Goal: Information Seeking & Learning: Learn about a topic

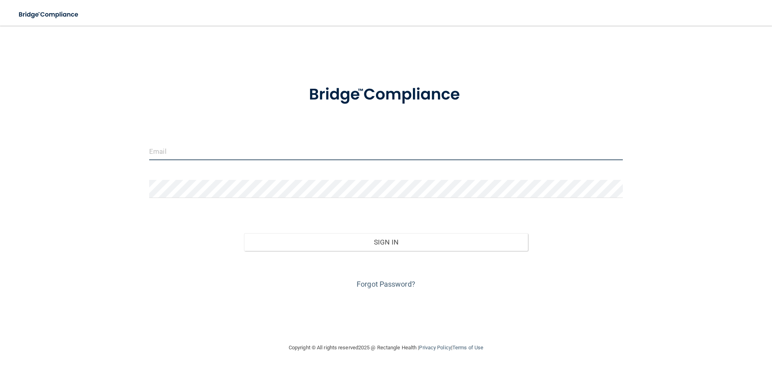
click at [195, 150] on input "email" at bounding box center [386, 151] width 474 height 18
type input "[EMAIL_ADDRESS][DOMAIN_NAME]"
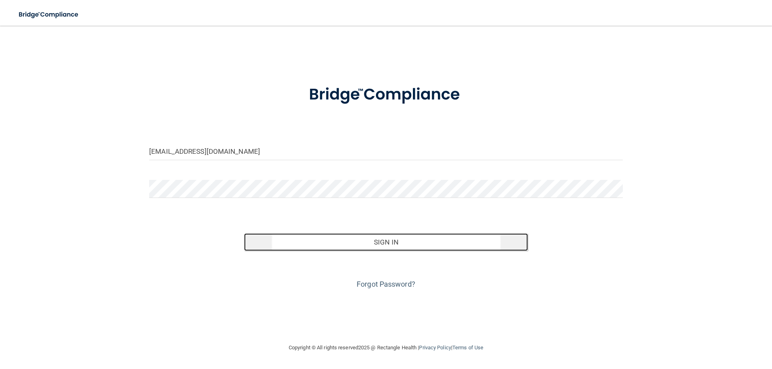
click at [382, 242] on button "Sign In" at bounding box center [386, 243] width 284 height 18
click at [388, 242] on button "Sign In" at bounding box center [386, 243] width 284 height 18
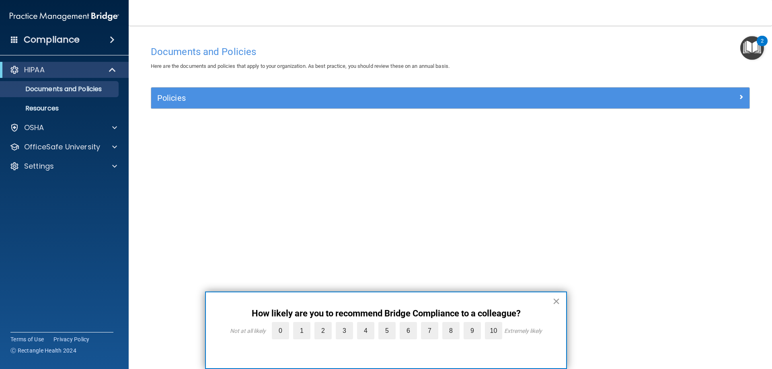
click at [556, 302] on button "×" at bounding box center [556, 301] width 8 height 13
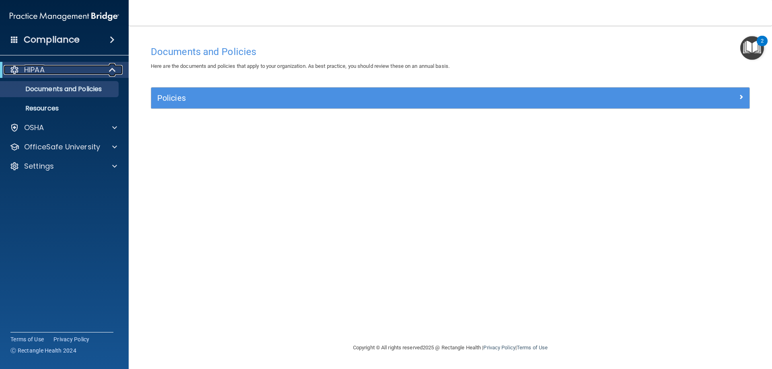
click at [78, 74] on div "HIPAA" at bounding box center [53, 70] width 99 height 10
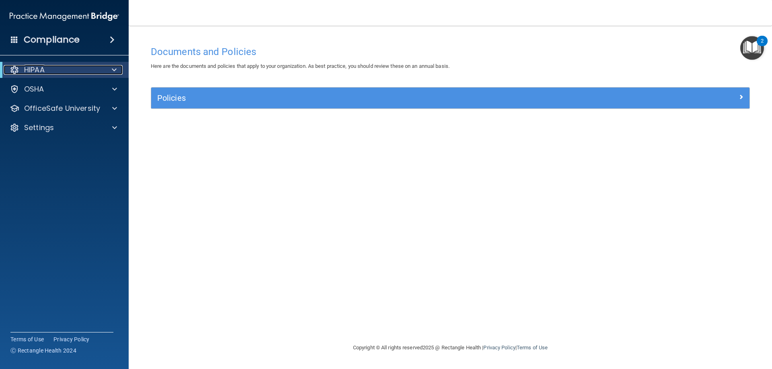
click at [78, 74] on div "HIPAA" at bounding box center [53, 70] width 99 height 10
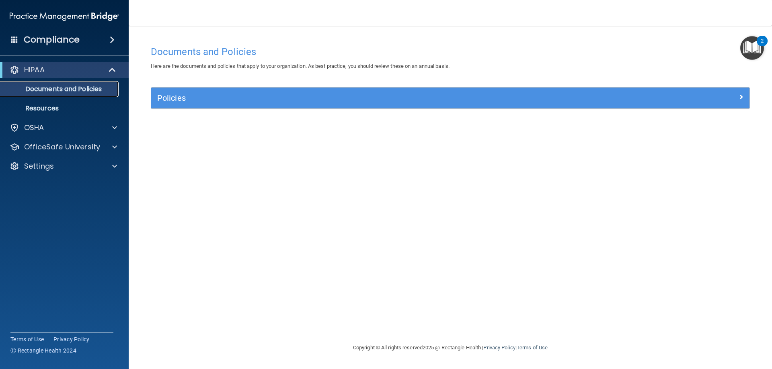
click at [74, 92] on p "Documents and Policies" at bounding box center [60, 89] width 110 height 8
click at [80, 111] on p "Resources" at bounding box center [60, 109] width 110 height 8
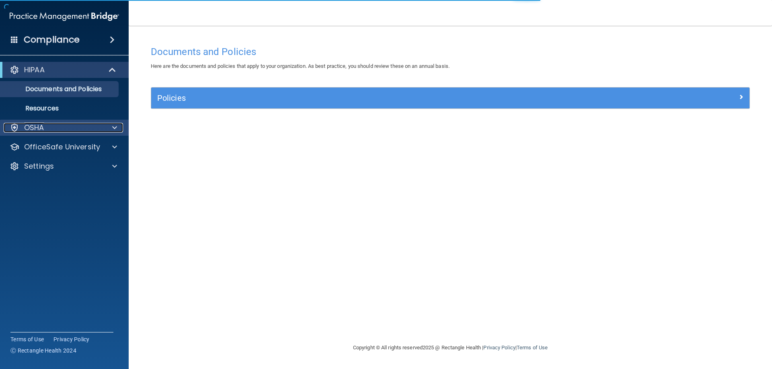
click at [40, 131] on p "OSHA" at bounding box center [34, 128] width 20 height 10
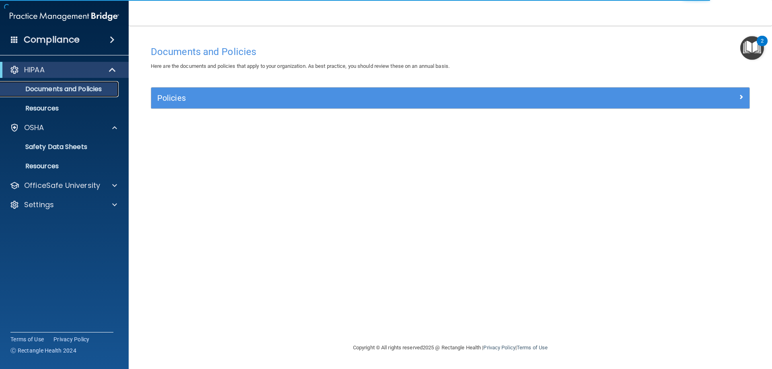
click at [43, 91] on p "Documents and Policies" at bounding box center [60, 89] width 110 height 8
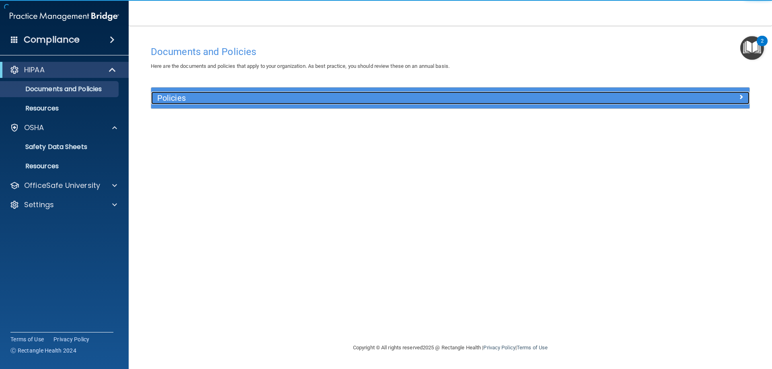
click at [250, 105] on div "Policies" at bounding box center [375, 98] width 449 height 13
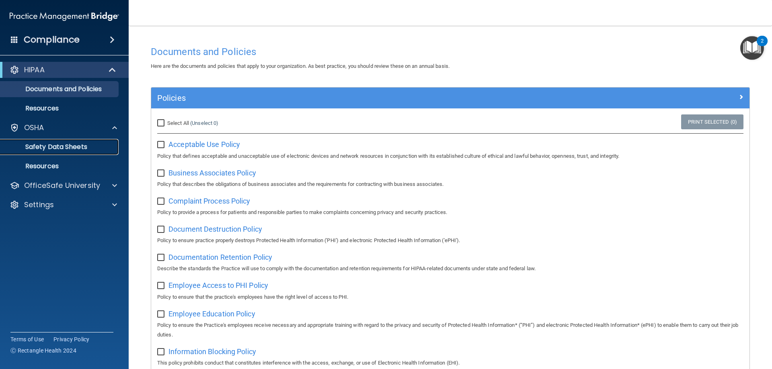
click at [54, 144] on p "Safety Data Sheets" at bounding box center [60, 147] width 110 height 8
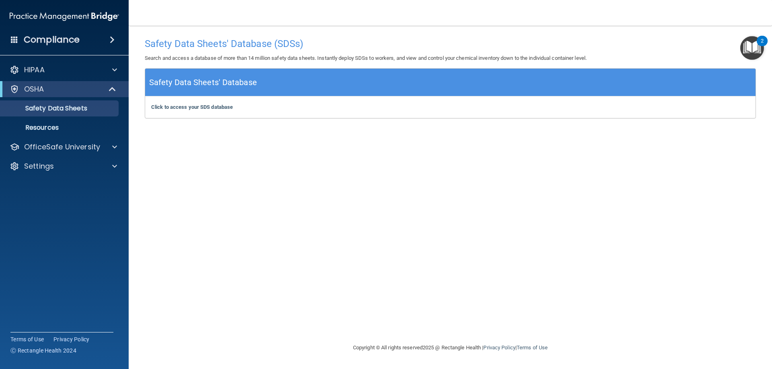
click at [305, 82] on div "Safety Data Sheets' Database" at bounding box center [450, 83] width 610 height 28
click at [196, 88] on h5 "Safety Data Sheets' Database" at bounding box center [203, 83] width 108 height 14
click at [62, 90] on div "OSHA" at bounding box center [53, 89] width 99 height 10
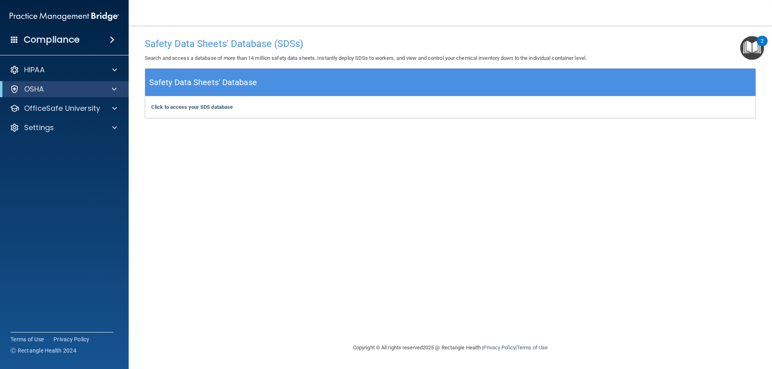
click at [115, 41] on span at bounding box center [112, 40] width 5 height 10
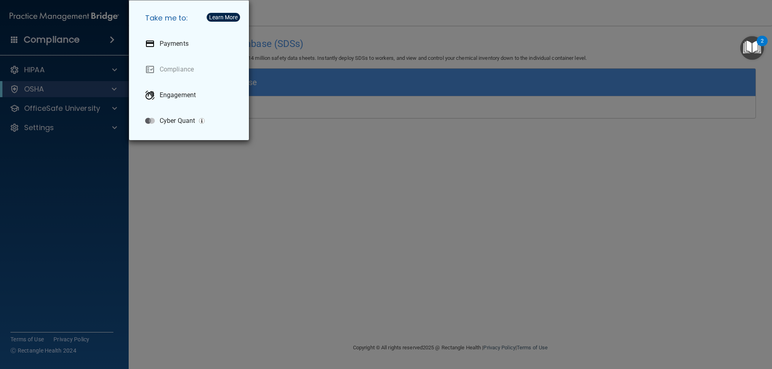
click at [77, 203] on div "Take me to: Payments Compliance Engagement Cyber Quant" at bounding box center [386, 184] width 772 height 369
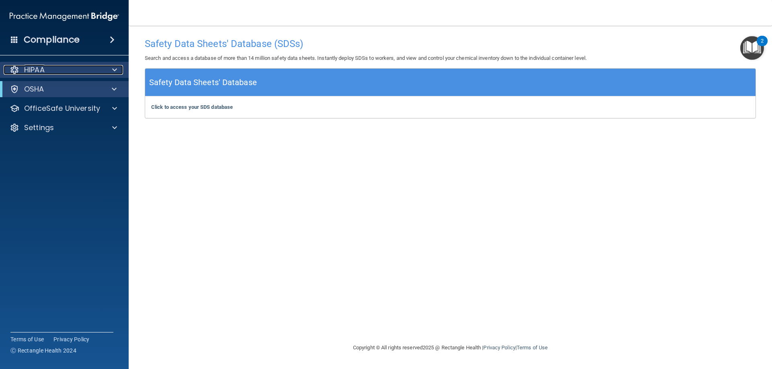
click at [115, 70] on span at bounding box center [114, 70] width 5 height 10
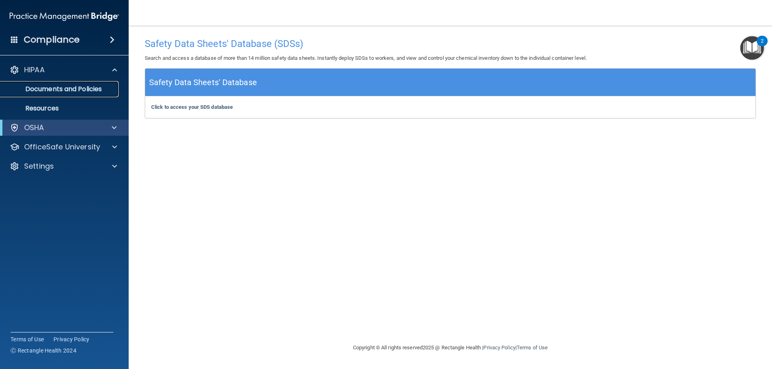
click at [64, 93] on p "Documents and Policies" at bounding box center [60, 89] width 110 height 8
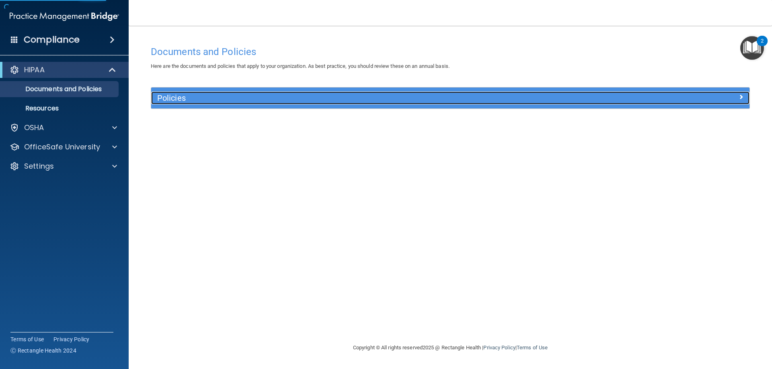
click at [192, 93] on div "Policies" at bounding box center [375, 98] width 449 height 13
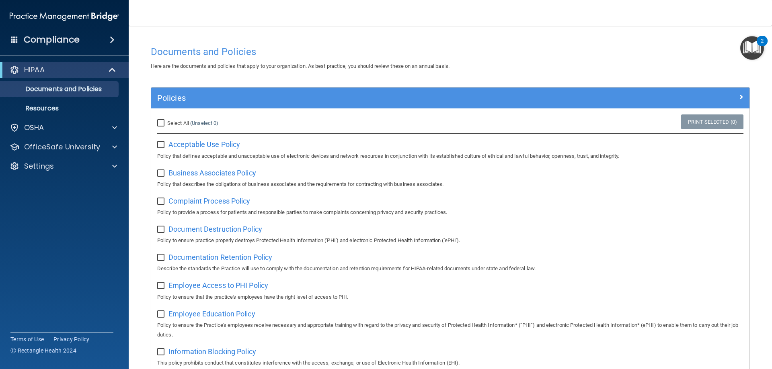
click at [115, 39] on span at bounding box center [112, 40] width 5 height 10
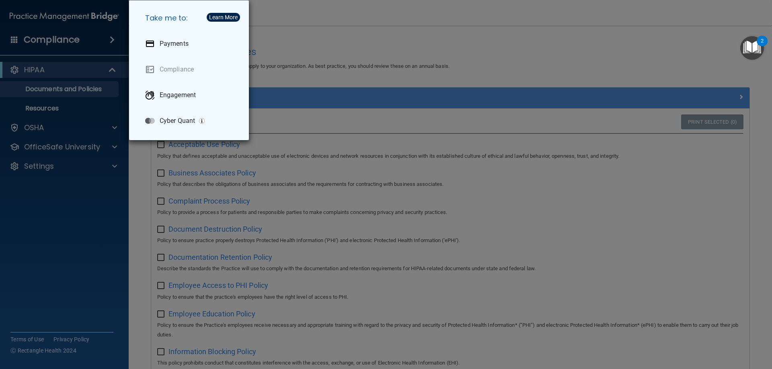
click at [53, 104] on div "Take me to: Payments Compliance Engagement Cyber Quant" at bounding box center [386, 184] width 772 height 369
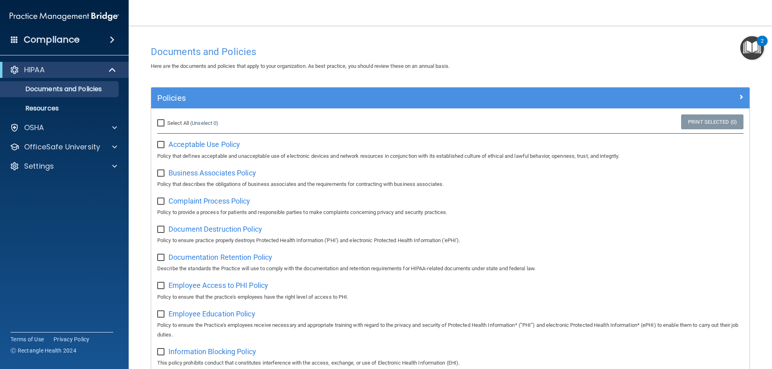
click at [161, 145] on input "checkbox" at bounding box center [161, 145] width 9 height 6
checkbox input "true"
click at [160, 174] on input "checkbox" at bounding box center [161, 173] width 9 height 6
checkbox input "true"
click at [162, 142] on input "checkbox" at bounding box center [161, 145] width 9 height 6
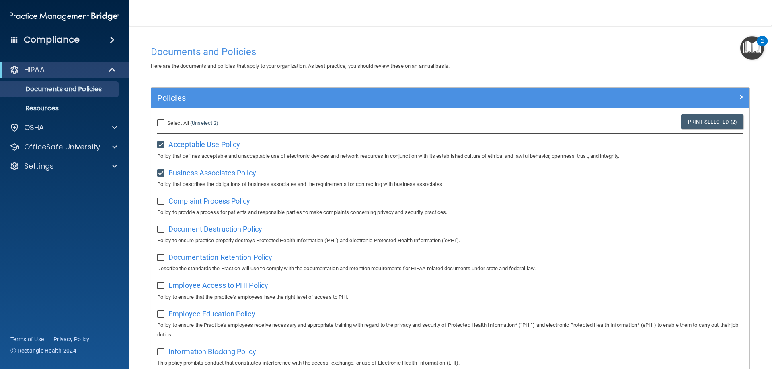
checkbox input "false"
click at [160, 174] on input "checkbox" at bounding box center [161, 173] width 9 height 6
checkbox input "false"
click at [50, 65] on div "HIPAA" at bounding box center [53, 70] width 99 height 10
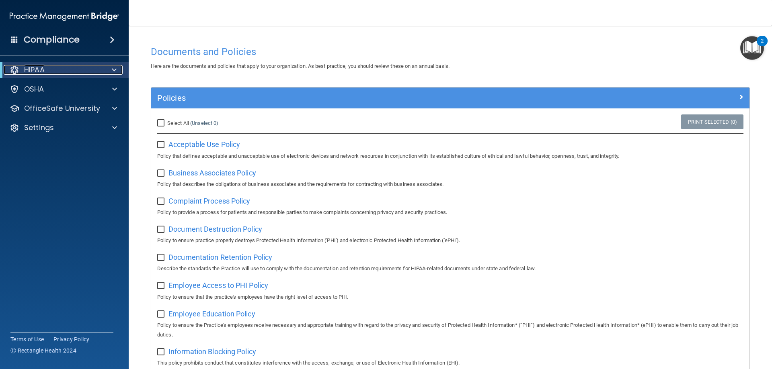
click at [49, 69] on div "HIPAA" at bounding box center [53, 70] width 99 height 10
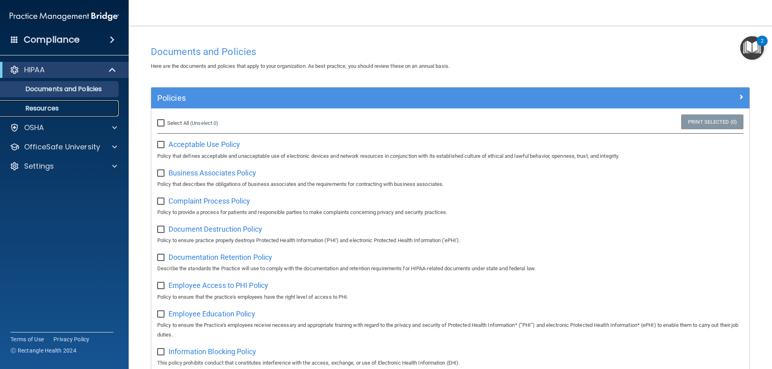
click at [41, 107] on p "Resources" at bounding box center [60, 109] width 110 height 8
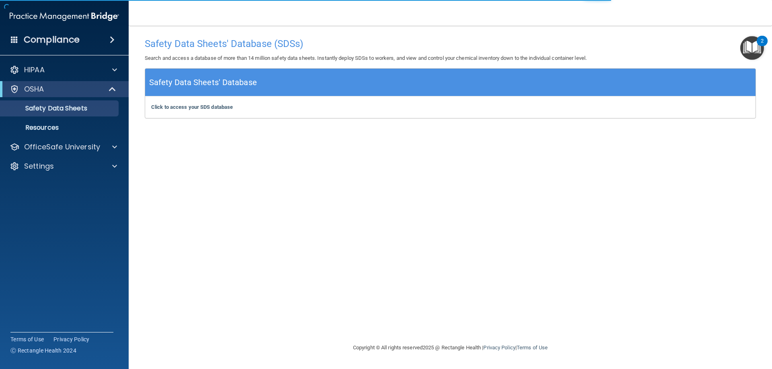
click at [247, 92] on div "Safety Data Sheets' Database" at bounding box center [450, 83] width 610 height 28
click at [217, 109] on b "Click to access your SDS database" at bounding box center [192, 107] width 82 height 6
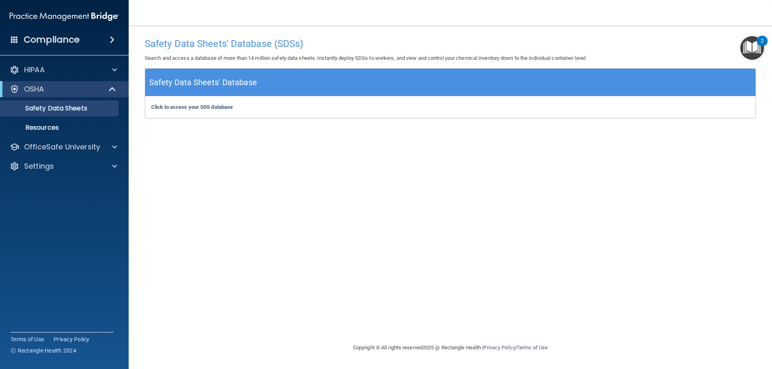
click at [45, 84] on div "OSHA" at bounding box center [64, 89] width 129 height 16
click at [45, 92] on div "OSHA" at bounding box center [53, 89] width 99 height 10
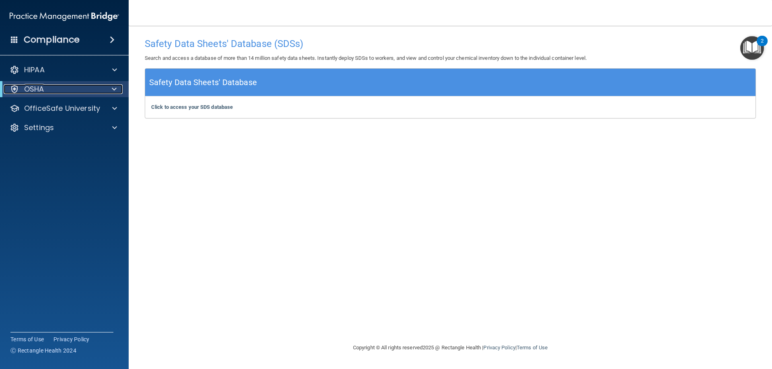
click at [45, 92] on div "OSHA" at bounding box center [53, 89] width 99 height 10
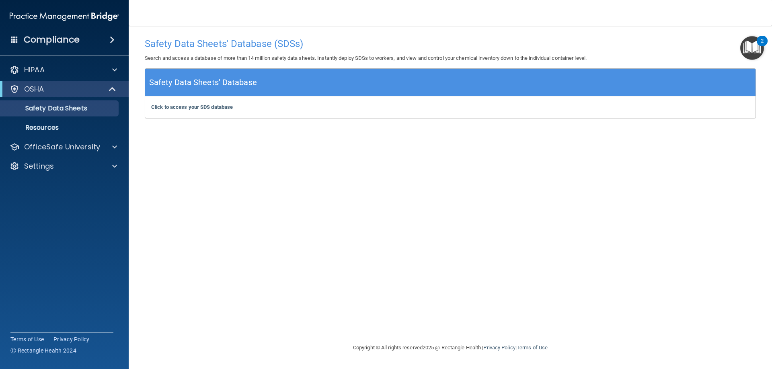
click at [11, 37] on span at bounding box center [14, 39] width 7 height 7
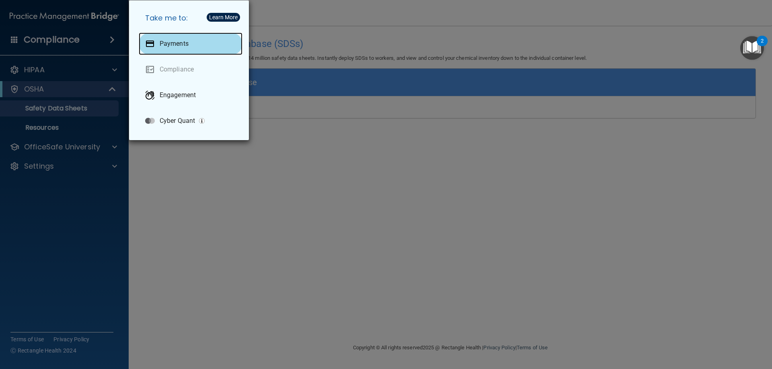
click at [164, 43] on p "Payments" at bounding box center [174, 44] width 29 height 8
click at [31, 199] on div "Take me to: Payments Compliance Engagement Cyber Quant" at bounding box center [386, 184] width 772 height 369
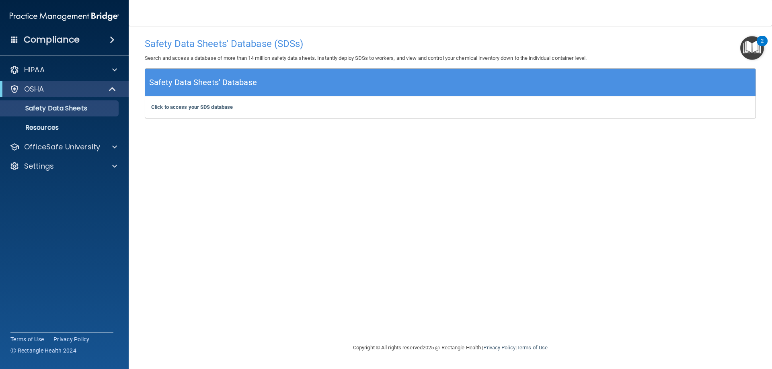
click at [41, 40] on h4 "Compliance" at bounding box center [52, 39] width 56 height 11
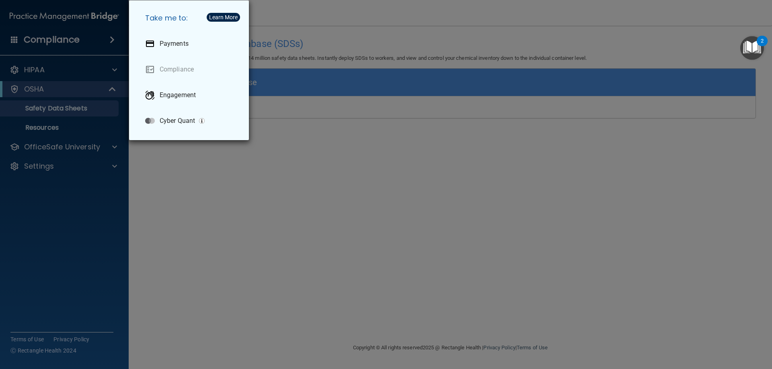
click at [31, 72] on div "Take me to: Payments Compliance Engagement Cyber Quant" at bounding box center [386, 184] width 772 height 369
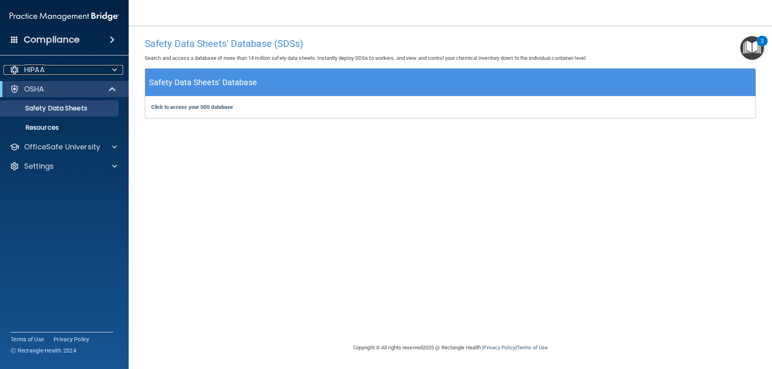
click at [31, 72] on p "HIPAA" at bounding box center [34, 70] width 21 height 10
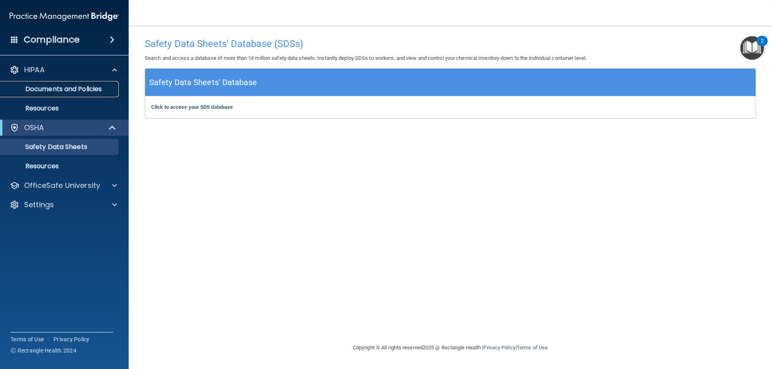
click at [57, 92] on p "Documents and Policies" at bounding box center [60, 89] width 110 height 8
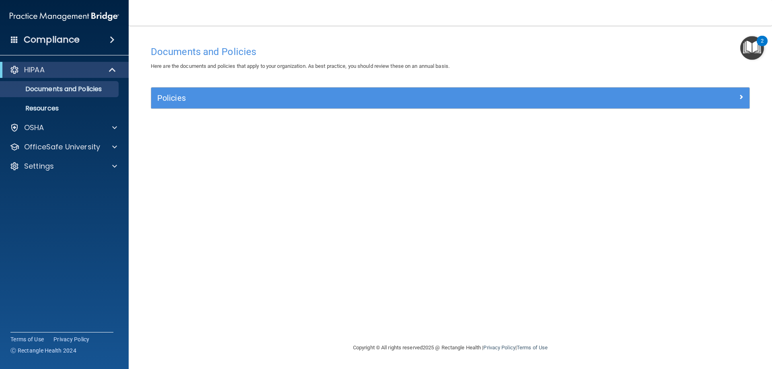
click at [756, 47] on img "Open Resource Center, 2 new notifications" at bounding box center [752, 48] width 24 height 24
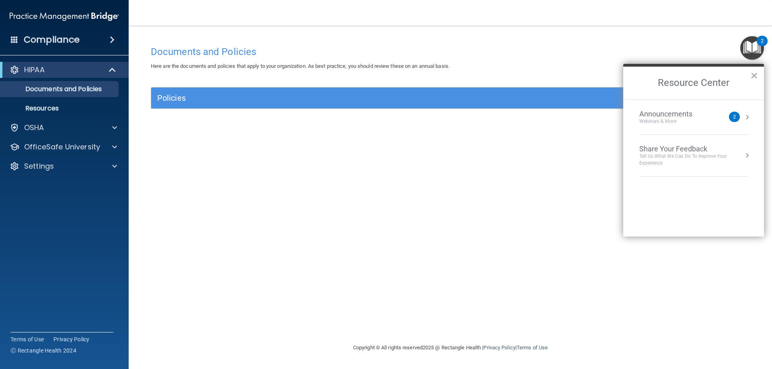
click at [745, 117] on button "Resource Center" at bounding box center [747, 117] width 8 height 8
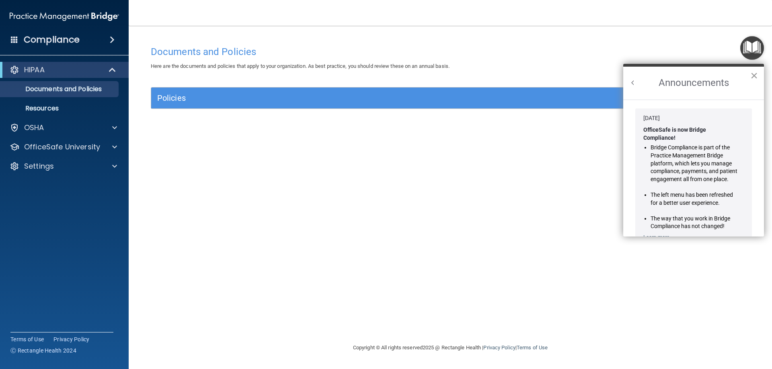
click at [755, 75] on button "×" at bounding box center [754, 75] width 8 height 13
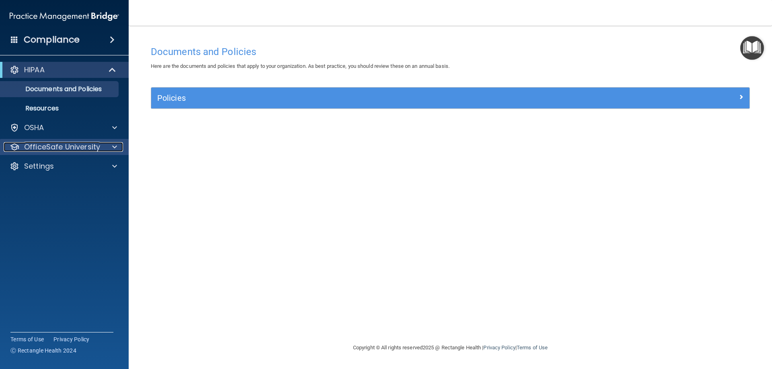
click at [53, 150] on p "OfficeSafe University" at bounding box center [62, 147] width 76 height 10
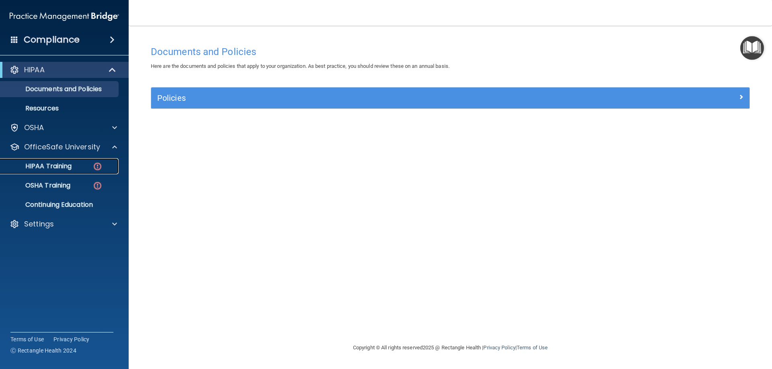
click at [47, 168] on p "HIPAA Training" at bounding box center [38, 166] width 66 height 8
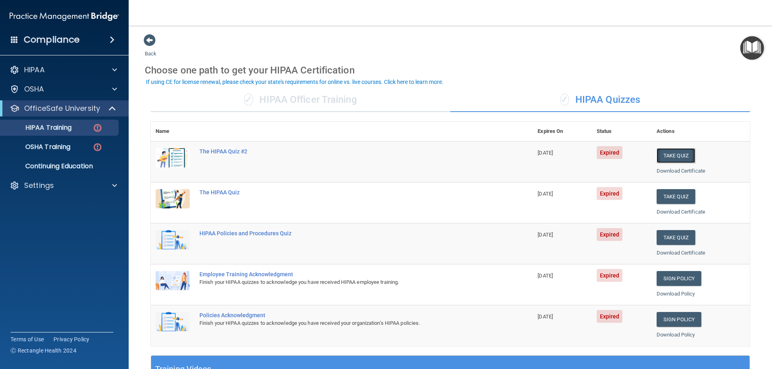
click at [670, 153] on button "Take Quiz" at bounding box center [676, 155] width 39 height 15
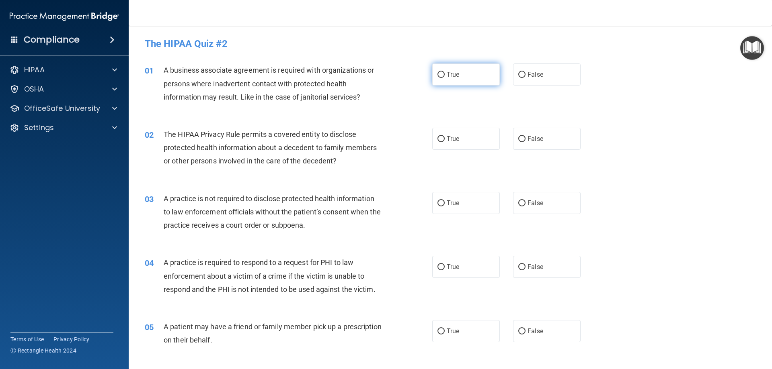
click at [437, 74] on input "True" at bounding box center [440, 75] width 7 height 6
radio input "true"
click at [520, 77] on input "False" at bounding box center [521, 75] width 7 height 6
radio input "true"
radio input "false"
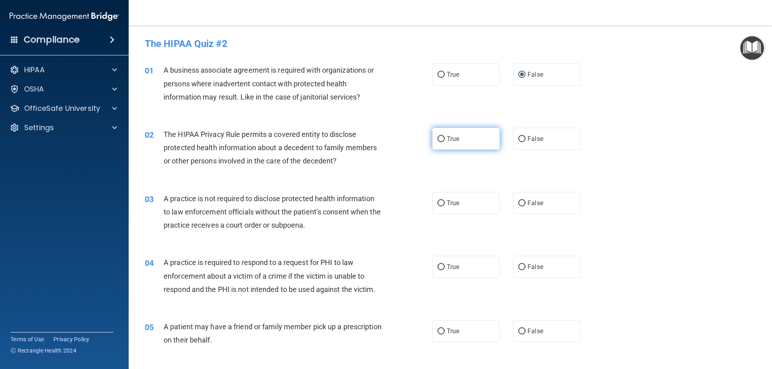
click at [453, 148] on label "True" at bounding box center [466, 139] width 68 height 22
click at [445, 142] on input "True" at bounding box center [440, 139] width 7 height 6
radio input "true"
click at [527, 203] on span "False" at bounding box center [535, 203] width 16 height 8
click at [525, 203] on input "False" at bounding box center [521, 204] width 7 height 6
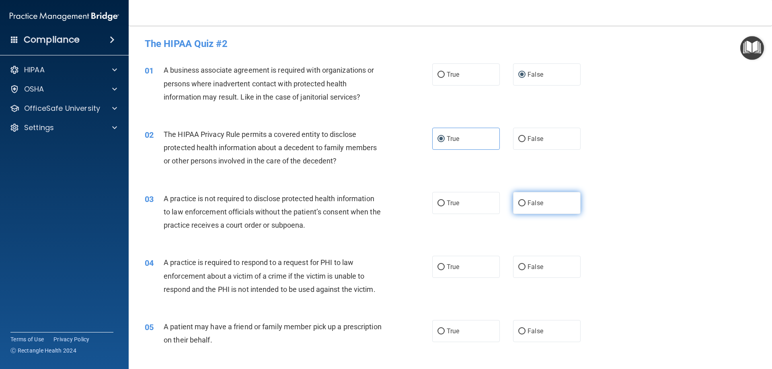
radio input "true"
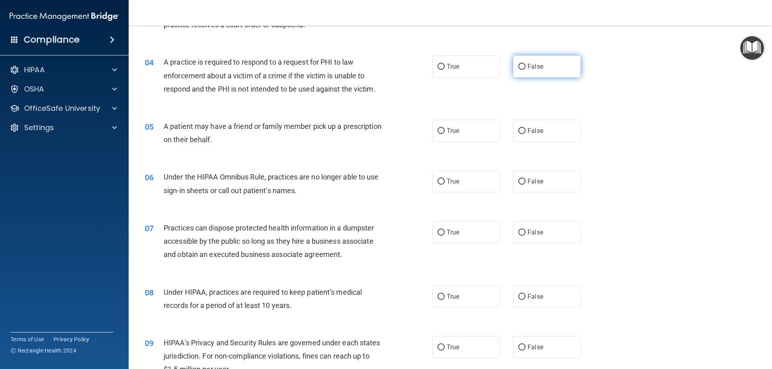
scroll to position [201, 0]
click at [533, 69] on span "False" at bounding box center [535, 66] width 16 height 8
click at [525, 69] on input "False" at bounding box center [521, 67] width 7 height 6
radio input "true"
click at [447, 133] on span "True" at bounding box center [453, 131] width 12 height 8
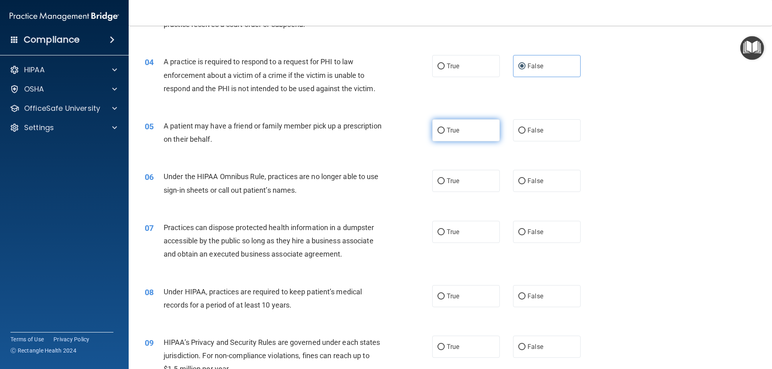
click at [445, 133] on input "True" at bounding box center [440, 131] width 7 height 6
radio input "true"
click at [455, 190] on label "True" at bounding box center [466, 181] width 68 height 22
click at [445, 185] on input "True" at bounding box center [440, 182] width 7 height 6
radio input "true"
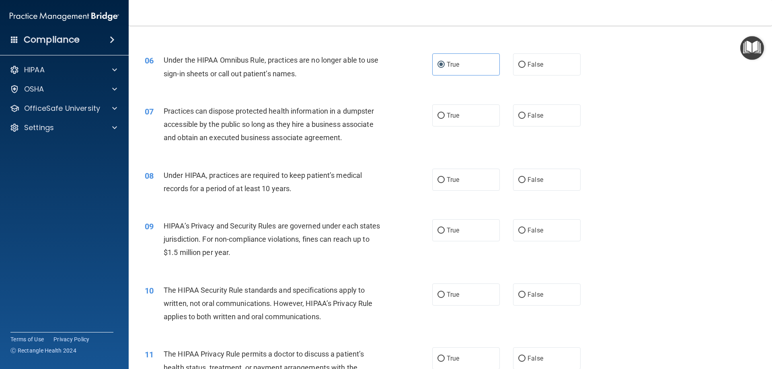
scroll to position [322, 0]
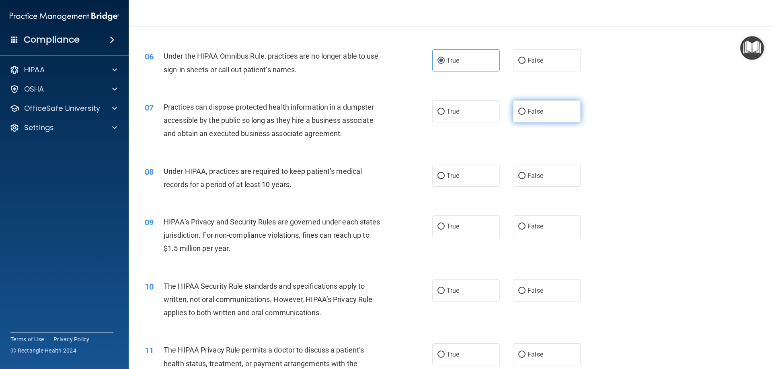
click at [541, 111] on label "False" at bounding box center [547, 112] width 68 height 22
click at [525, 111] on input "False" at bounding box center [521, 112] width 7 height 6
radio input "true"
click at [472, 176] on label "True" at bounding box center [466, 176] width 68 height 22
click at [445, 176] on input "True" at bounding box center [440, 176] width 7 height 6
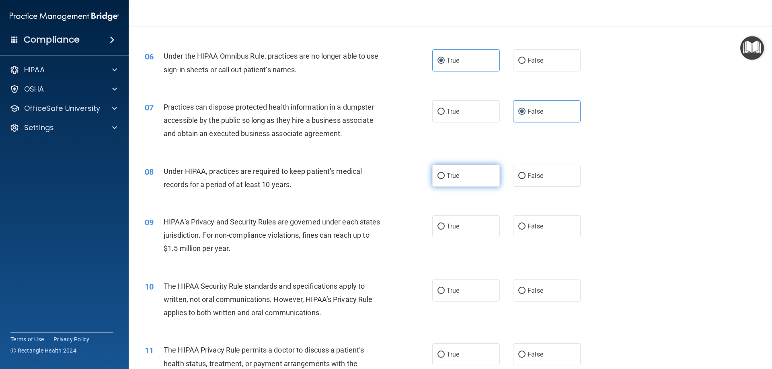
radio input "true"
click at [530, 180] on label "False" at bounding box center [547, 176] width 68 height 22
click at [525, 179] on input "False" at bounding box center [521, 176] width 7 height 6
radio input "true"
radio input "false"
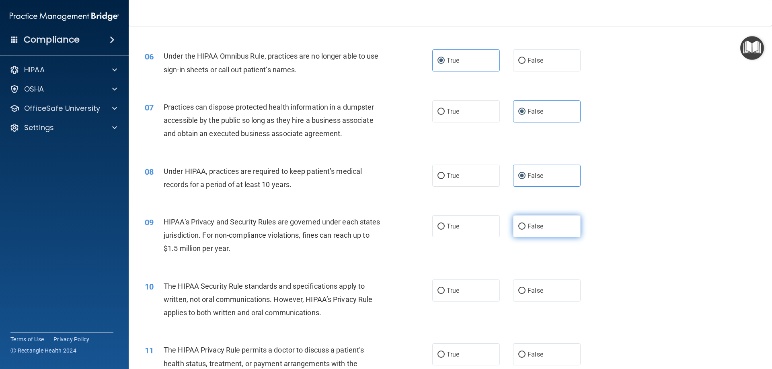
click at [527, 229] on span "False" at bounding box center [535, 227] width 16 height 8
click at [525, 229] on input "False" at bounding box center [521, 227] width 7 height 6
radio input "true"
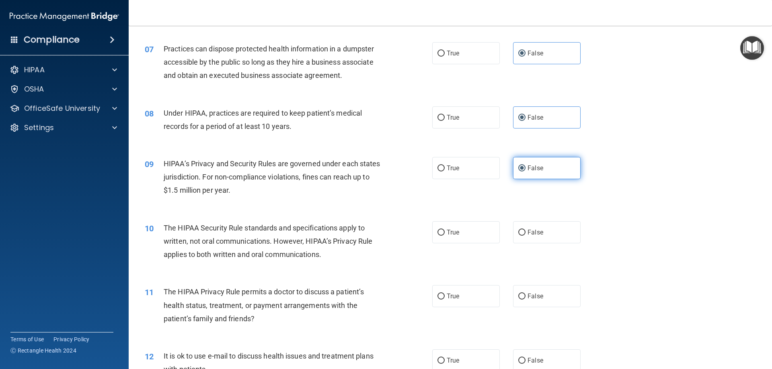
scroll to position [402, 0]
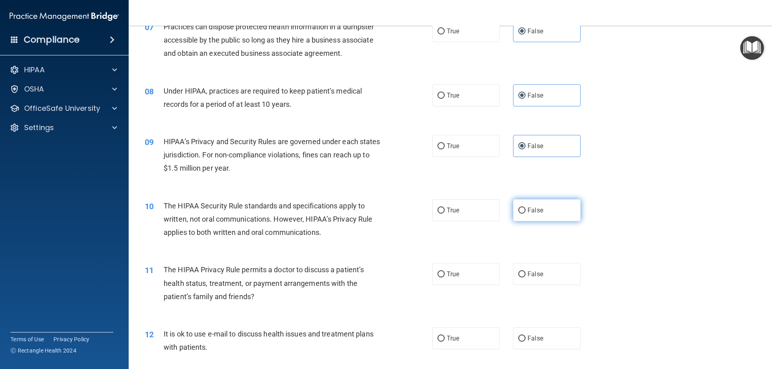
click at [525, 217] on label "False" at bounding box center [547, 210] width 68 height 22
click at [525, 214] on input "False" at bounding box center [521, 211] width 7 height 6
radio input "true"
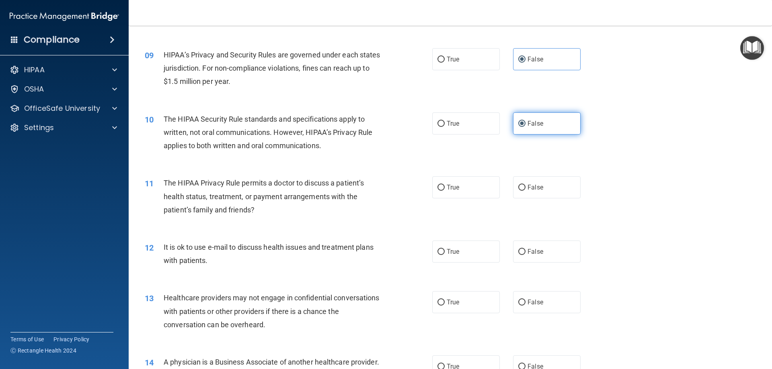
scroll to position [523, 0]
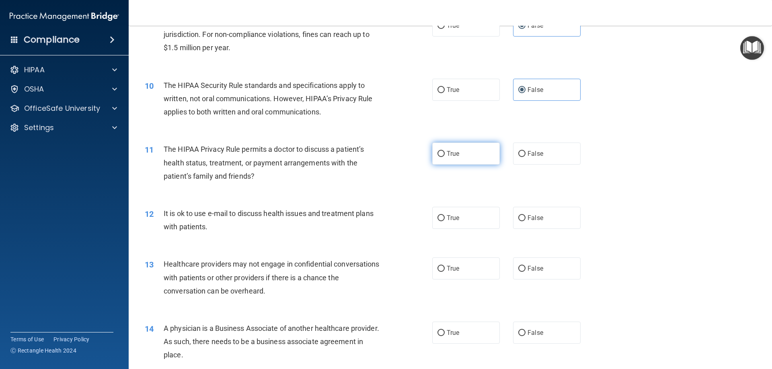
click at [437, 152] on input "True" at bounding box center [440, 154] width 7 height 6
radio input "true"
click at [459, 216] on label "True" at bounding box center [466, 218] width 68 height 22
click at [445, 216] on input "True" at bounding box center [440, 218] width 7 height 6
radio input "true"
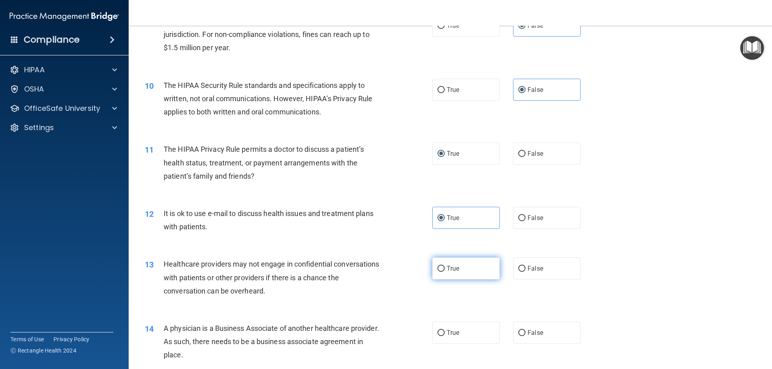
click at [440, 273] on label "True" at bounding box center [466, 269] width 68 height 22
click at [440, 272] on input "True" at bounding box center [440, 269] width 7 height 6
radio input "true"
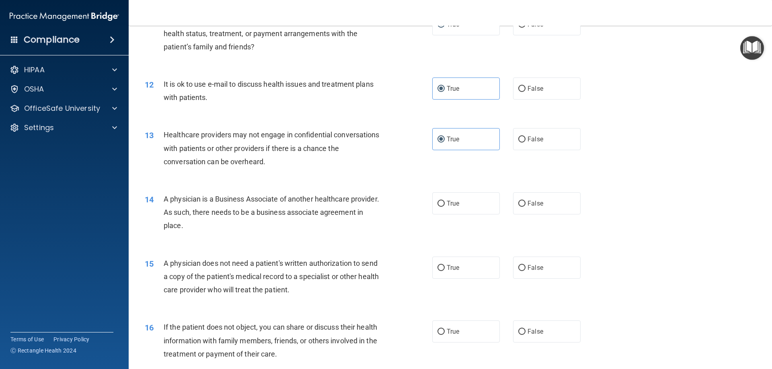
scroll to position [643, 0]
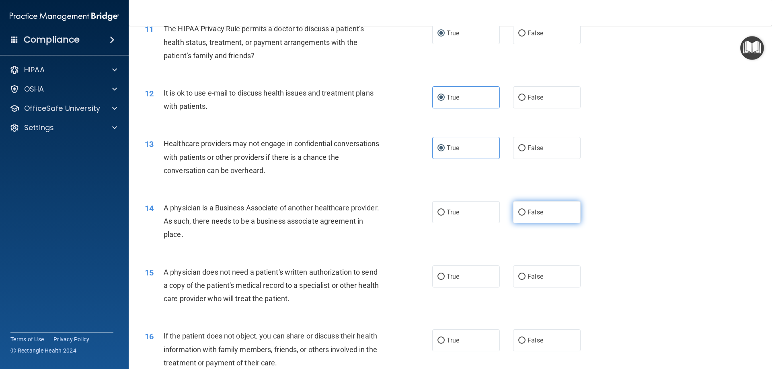
click at [540, 215] on label "False" at bounding box center [547, 212] width 68 height 22
click at [525, 215] on input "False" at bounding box center [521, 213] width 7 height 6
radio input "true"
click at [462, 278] on label "True" at bounding box center [466, 277] width 68 height 22
click at [445, 278] on input "True" at bounding box center [440, 277] width 7 height 6
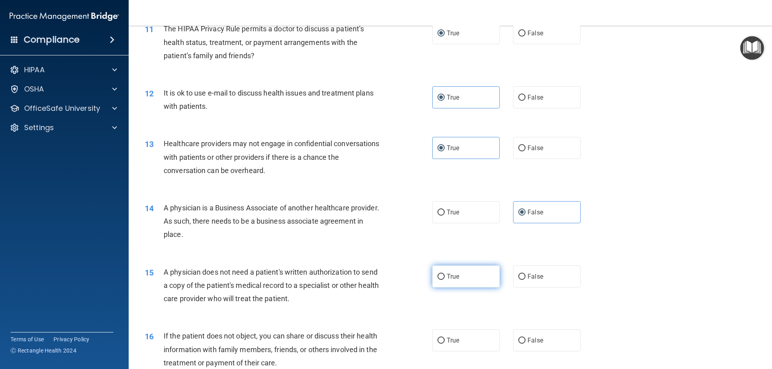
radio input "true"
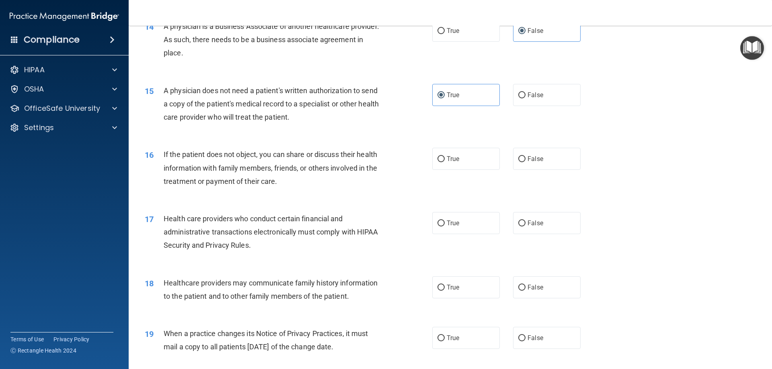
scroll to position [844, 0]
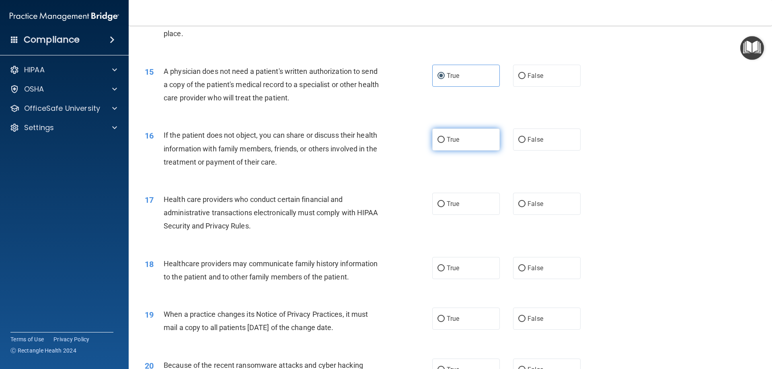
click at [451, 142] on span "True" at bounding box center [453, 140] width 12 height 8
click at [445, 142] on input "True" at bounding box center [440, 140] width 7 height 6
radio input "true"
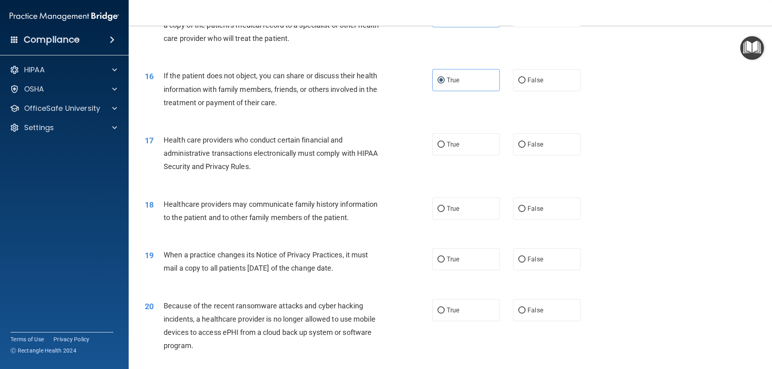
scroll to position [925, 0]
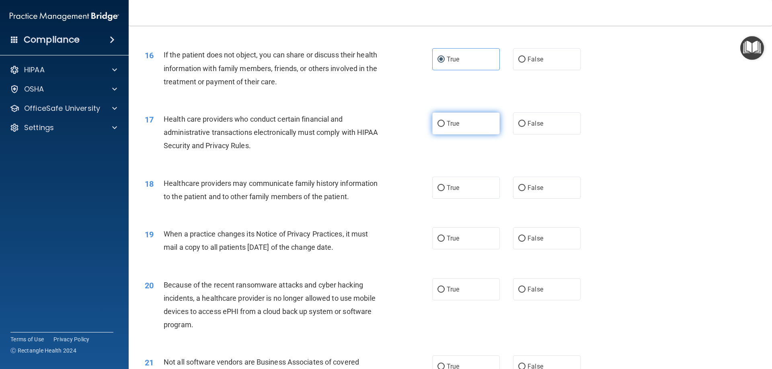
click at [476, 130] on label "True" at bounding box center [466, 124] width 68 height 22
click at [445, 127] on input "True" at bounding box center [440, 124] width 7 height 6
radio input "true"
click at [447, 187] on span "True" at bounding box center [453, 188] width 12 height 8
click at [445, 187] on input "True" at bounding box center [440, 188] width 7 height 6
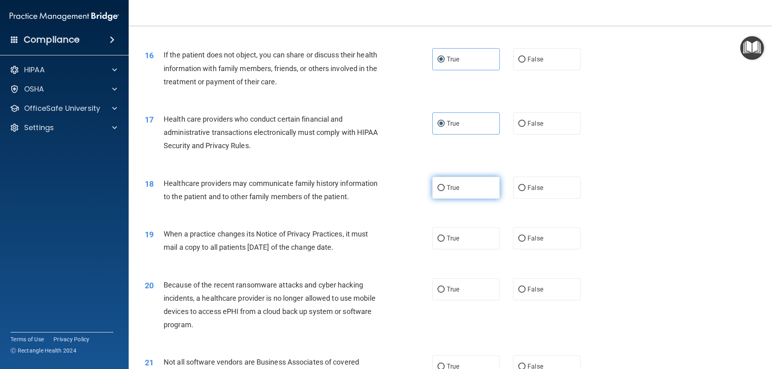
radio input "true"
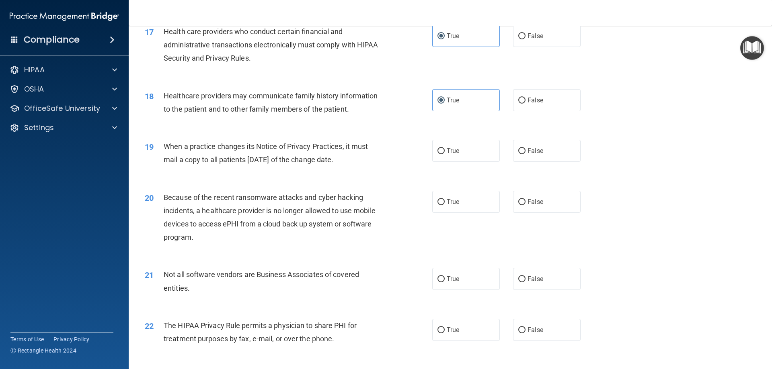
scroll to position [1045, 0]
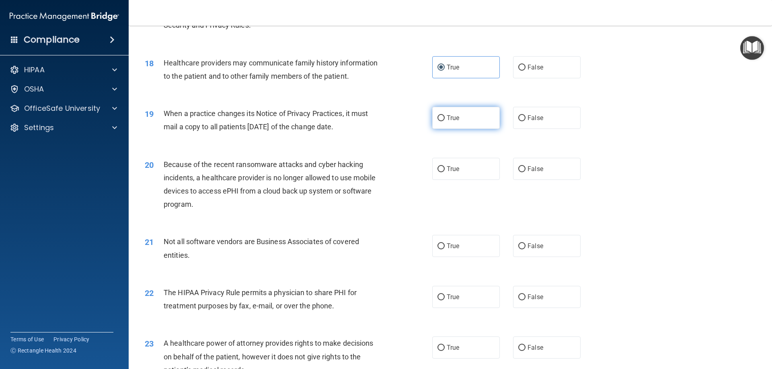
click at [447, 121] on span "True" at bounding box center [453, 118] width 12 height 8
click at [445, 121] on input "True" at bounding box center [440, 118] width 7 height 6
radio input "true"
click at [518, 117] on input "False" at bounding box center [521, 118] width 7 height 6
radio input "true"
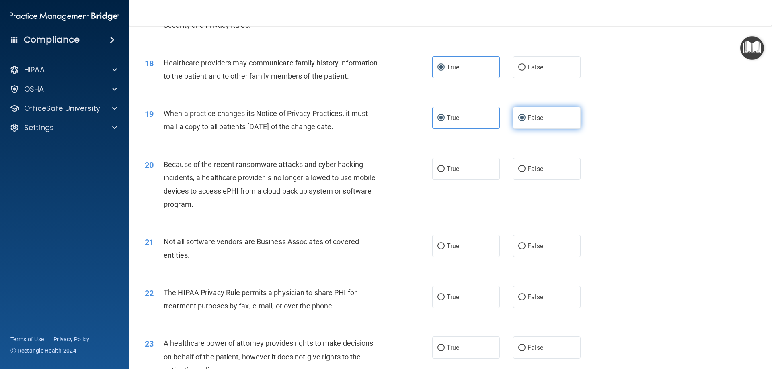
radio input "false"
click at [536, 170] on span "False" at bounding box center [535, 169] width 16 height 8
click at [525, 170] on input "False" at bounding box center [521, 169] width 7 height 6
radio input "true"
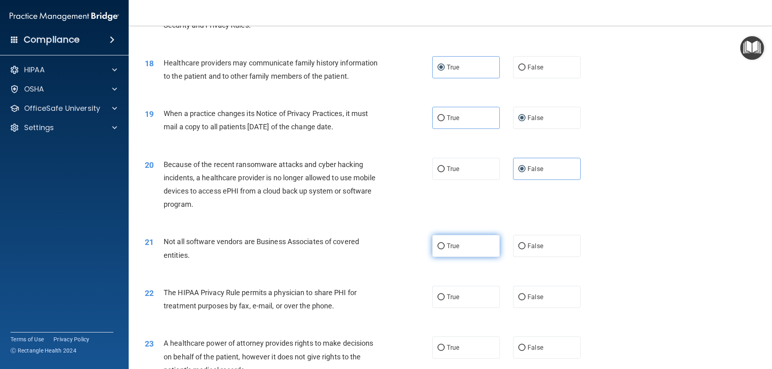
click at [461, 243] on label "True" at bounding box center [466, 246] width 68 height 22
click at [445, 244] on input "True" at bounding box center [440, 247] width 7 height 6
radio input "true"
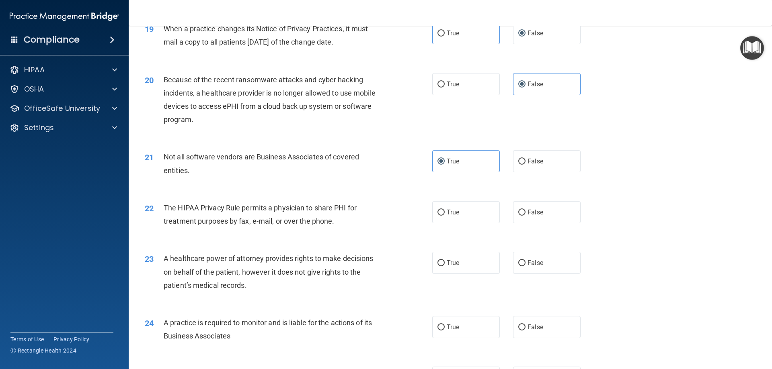
scroll to position [1166, 0]
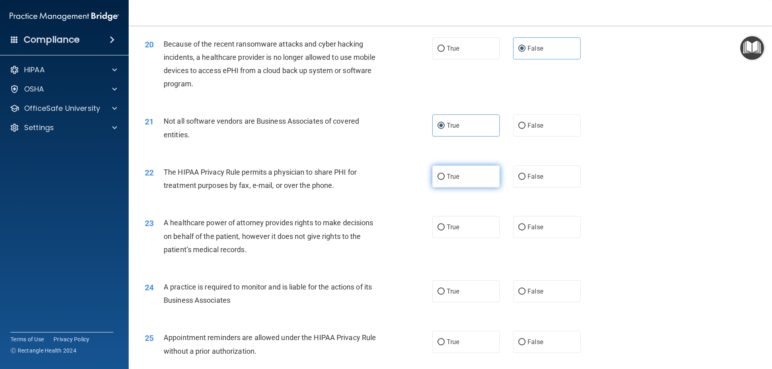
click at [447, 173] on span "True" at bounding box center [453, 177] width 12 height 8
click at [445, 174] on input "True" at bounding box center [440, 177] width 7 height 6
radio input "true"
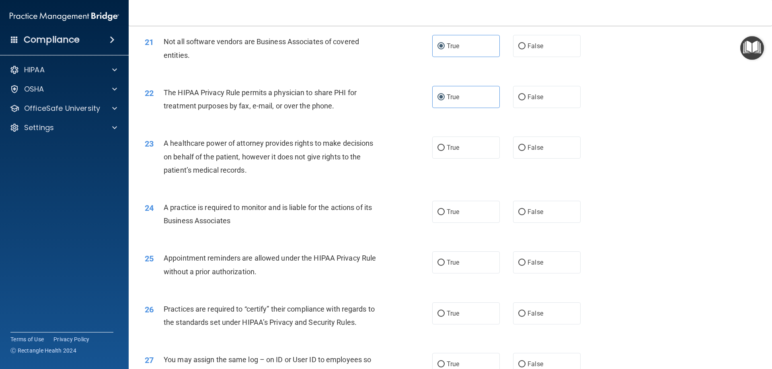
scroll to position [1246, 0]
click at [533, 151] on label "False" at bounding box center [547, 147] width 68 height 22
click at [525, 150] on input "False" at bounding box center [521, 147] width 7 height 6
radio input "true"
click at [457, 267] on label "True" at bounding box center [466, 262] width 68 height 22
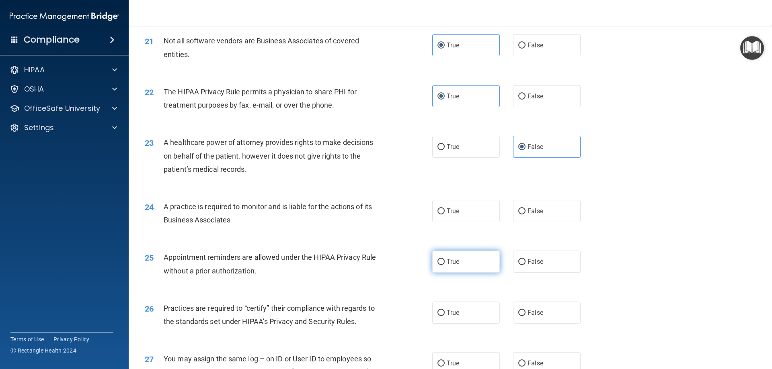
click at [445, 265] on input "True" at bounding box center [440, 262] width 7 height 6
radio input "true"
click at [534, 217] on label "False" at bounding box center [547, 211] width 68 height 22
click at [525, 215] on input "False" at bounding box center [521, 212] width 7 height 6
radio input "true"
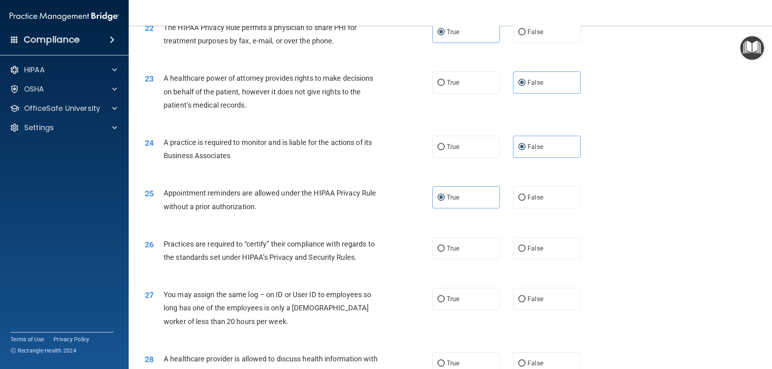
scroll to position [1407, 0]
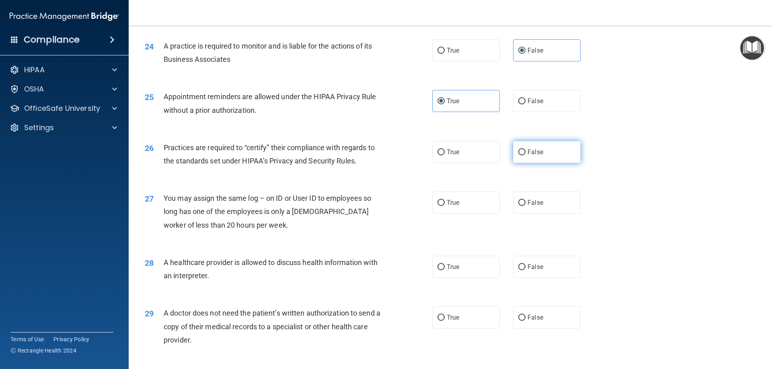
click at [529, 156] on span "False" at bounding box center [535, 152] width 16 height 8
click at [525, 156] on input "False" at bounding box center [521, 153] width 7 height 6
radio input "true"
click at [526, 208] on label "False" at bounding box center [547, 203] width 68 height 22
click at [525, 206] on input "False" at bounding box center [521, 203] width 7 height 6
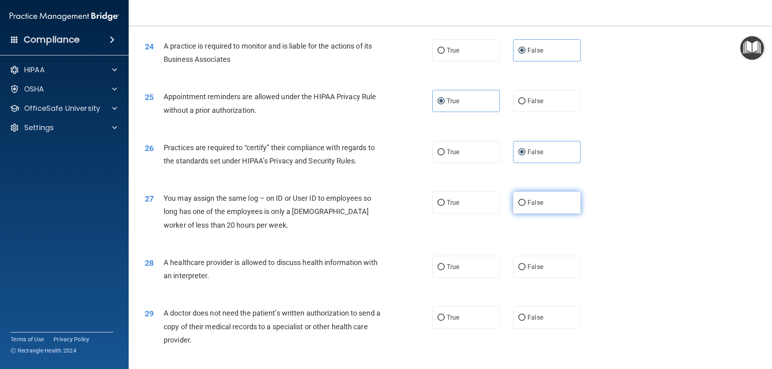
radio input "true"
click at [458, 272] on label "True" at bounding box center [466, 267] width 68 height 22
click at [445, 271] on input "True" at bounding box center [440, 268] width 7 height 6
radio input "true"
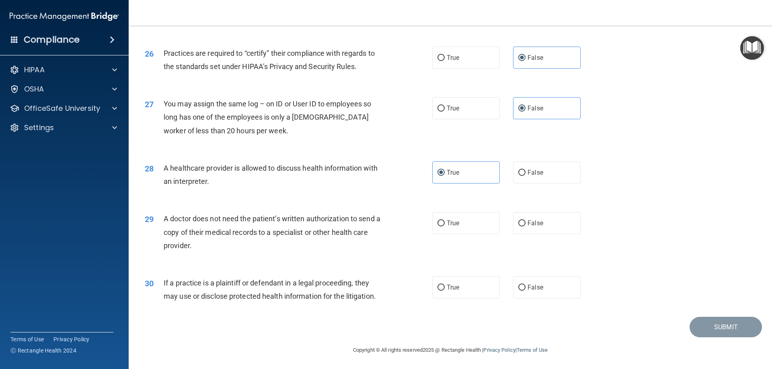
scroll to position [1502, 0]
click at [447, 228] on label "True" at bounding box center [466, 223] width 68 height 22
click at [445, 226] on input "True" at bounding box center [440, 223] width 7 height 6
radio input "true"
click at [455, 283] on span "True" at bounding box center [453, 287] width 12 height 8
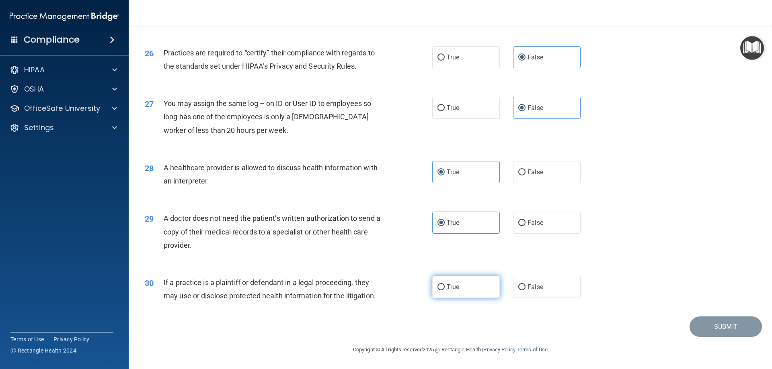
click at [445, 285] on input "True" at bounding box center [440, 288] width 7 height 6
radio input "true"
click at [728, 328] on button "Submit" at bounding box center [725, 327] width 72 height 21
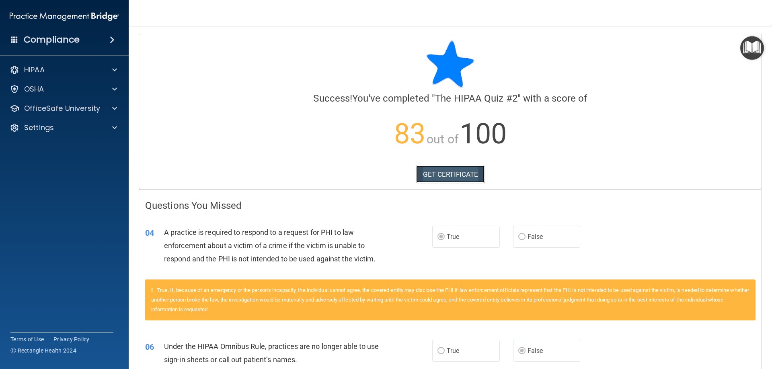
click at [437, 177] on link "GET CERTIFICATE" at bounding box center [450, 175] width 69 height 18
click at [46, 110] on p "OfficeSafe University" at bounding box center [62, 109] width 76 height 10
click at [46, 128] on p "HIPAA Training" at bounding box center [38, 128] width 66 height 8
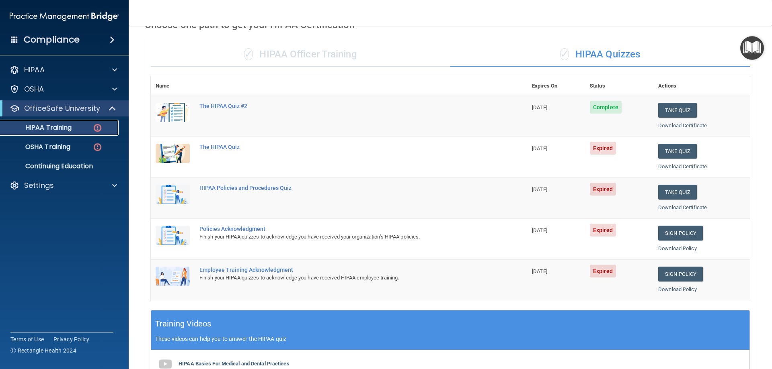
scroll to position [40, 0]
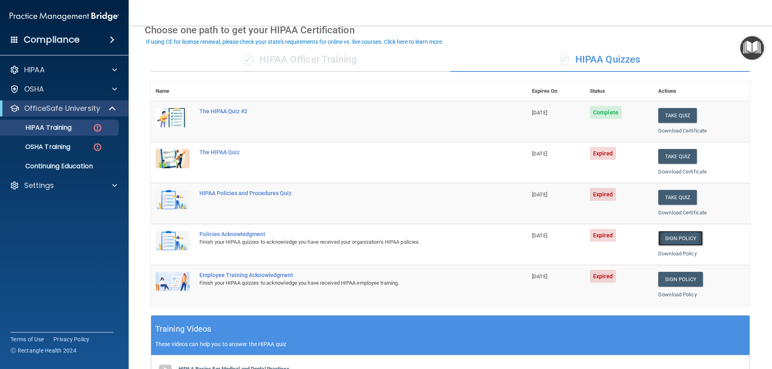
click at [681, 239] on link "Sign Policy" at bounding box center [680, 238] width 45 height 15
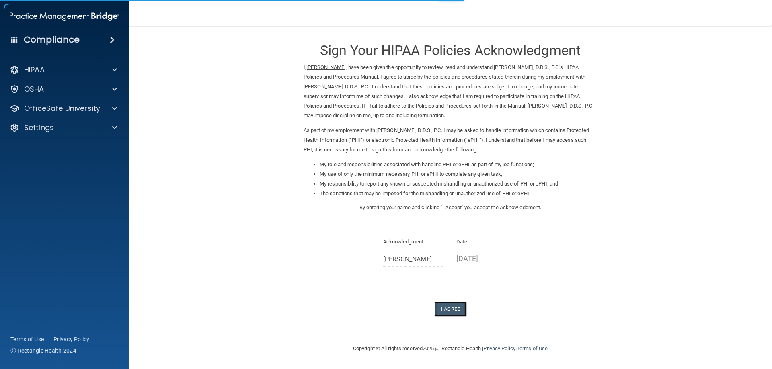
click at [449, 308] on button "I Agree" at bounding box center [450, 309] width 32 height 15
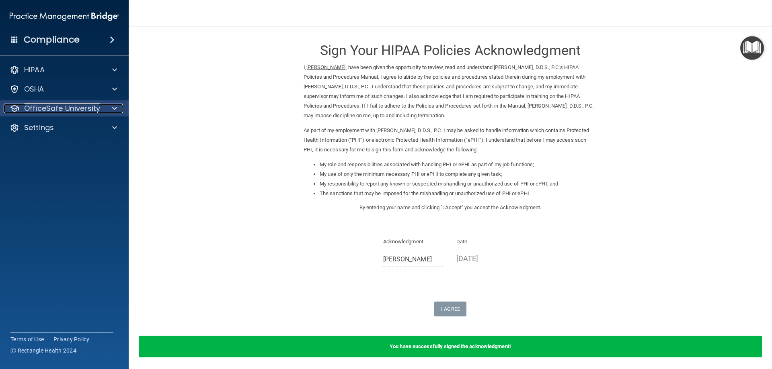
click at [59, 110] on p "OfficeSafe University" at bounding box center [62, 109] width 76 height 10
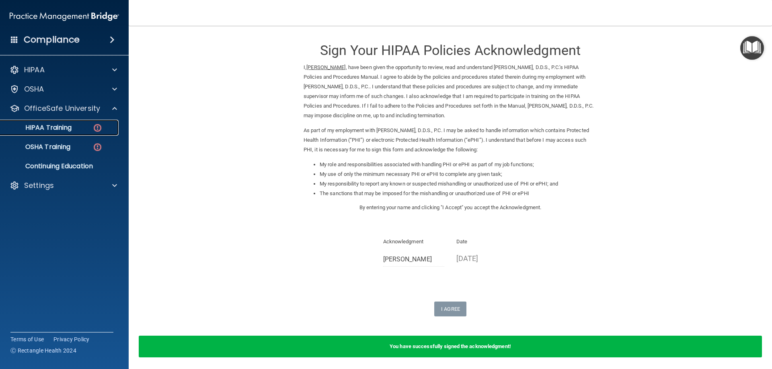
click at [59, 125] on p "HIPAA Training" at bounding box center [38, 128] width 66 height 8
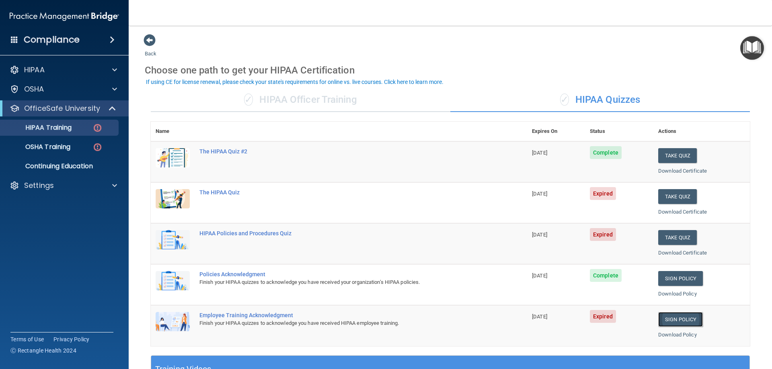
click at [661, 321] on link "Sign Policy" at bounding box center [680, 319] width 45 height 15
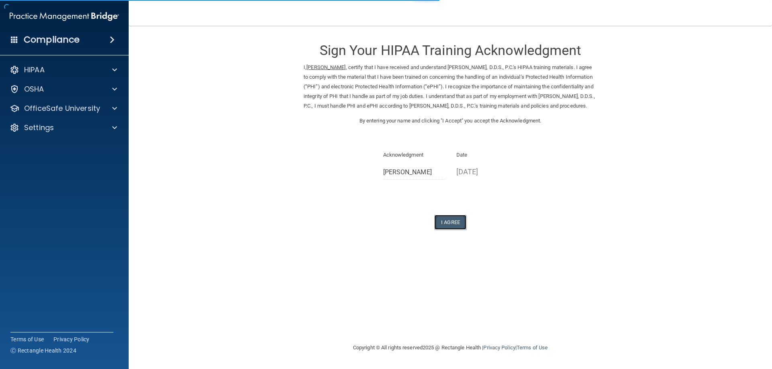
click at [448, 230] on button "I Agree" at bounding box center [450, 222] width 32 height 15
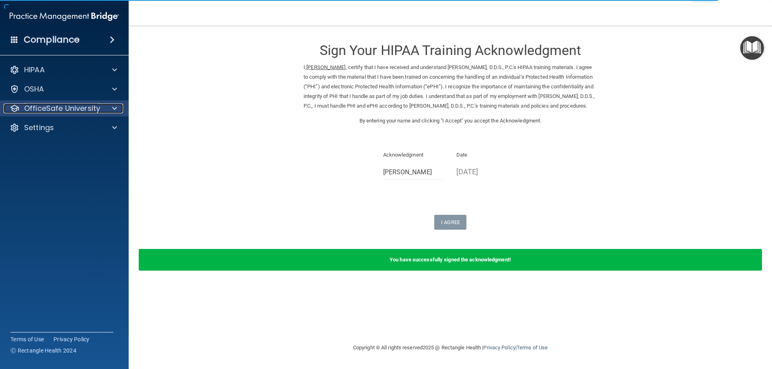
click at [107, 110] on div at bounding box center [113, 109] width 20 height 10
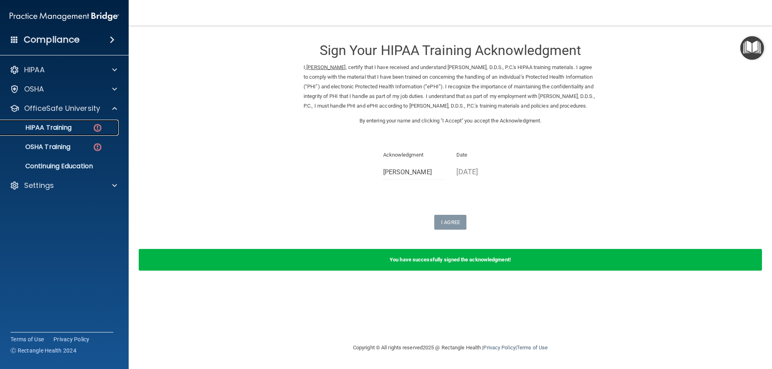
click at [103, 132] on link "HIPAA Training" at bounding box center [55, 128] width 127 height 16
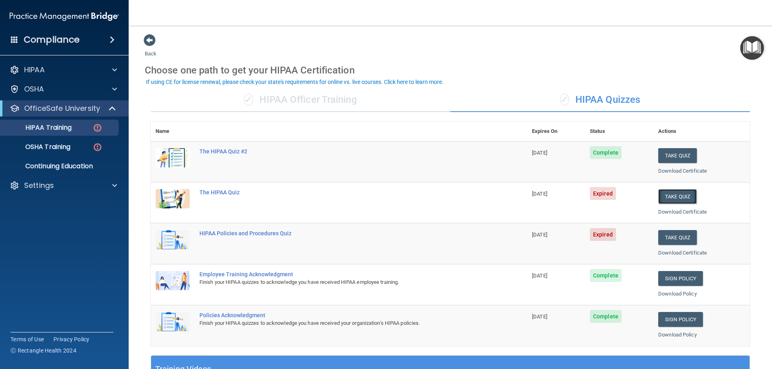
click at [669, 195] on button "Take Quiz" at bounding box center [677, 196] width 39 height 15
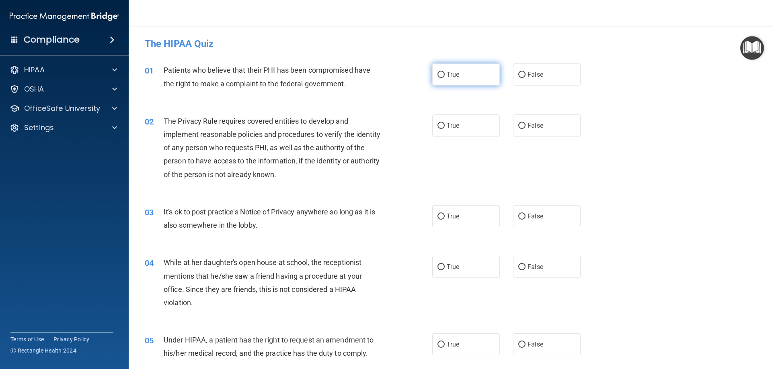
click at [440, 75] on input "True" at bounding box center [440, 75] width 7 height 6
radio input "true"
click at [447, 125] on span "True" at bounding box center [453, 126] width 12 height 8
click at [445, 125] on input "True" at bounding box center [440, 126] width 7 height 6
radio input "true"
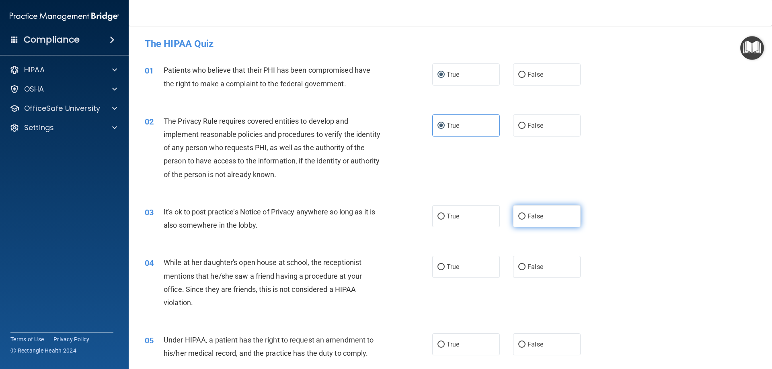
click at [522, 214] on label "False" at bounding box center [547, 216] width 68 height 22
click at [522, 214] on input "False" at bounding box center [521, 217] width 7 height 6
radio input "true"
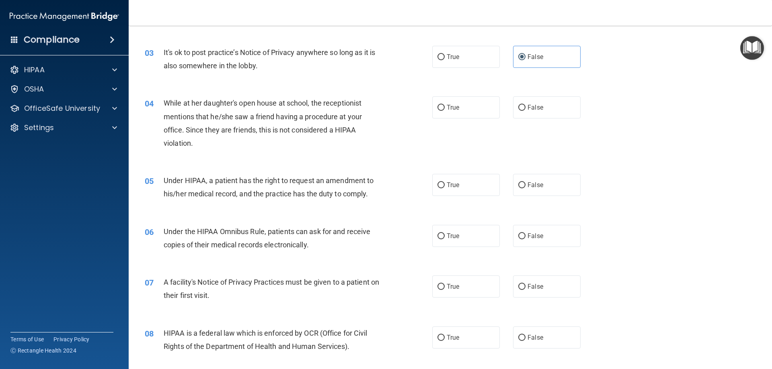
scroll to position [161, 0]
click at [542, 103] on label "False" at bounding box center [547, 106] width 68 height 22
click at [525, 104] on input "False" at bounding box center [521, 107] width 7 height 6
radio input "true"
click at [540, 182] on label "False" at bounding box center [547, 184] width 68 height 22
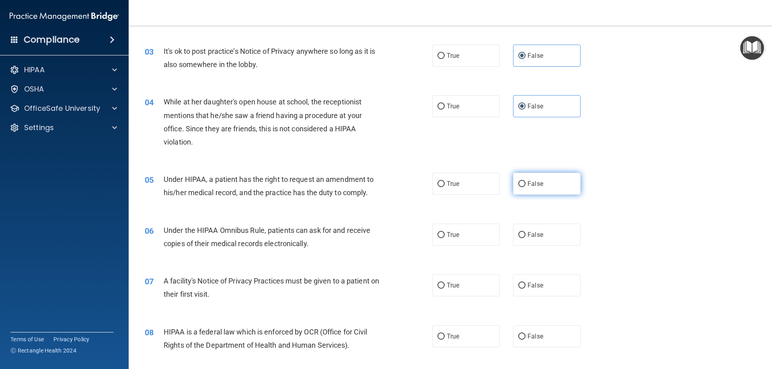
click at [525, 182] on input "False" at bounding box center [521, 184] width 7 height 6
radio input "true"
click at [454, 241] on label "True" at bounding box center [466, 235] width 68 height 22
click at [445, 238] on input "True" at bounding box center [440, 235] width 7 height 6
radio input "true"
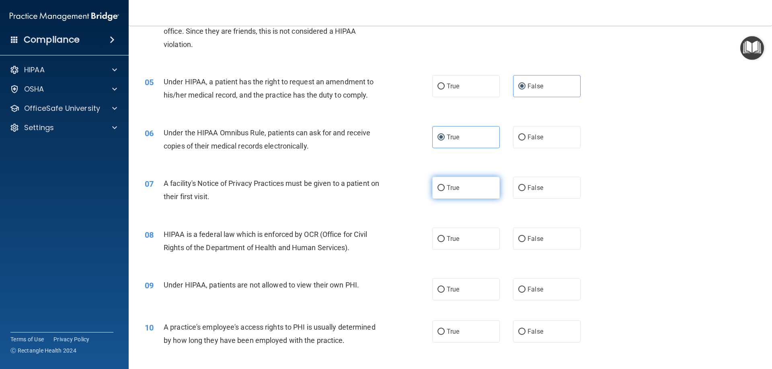
scroll to position [281, 0]
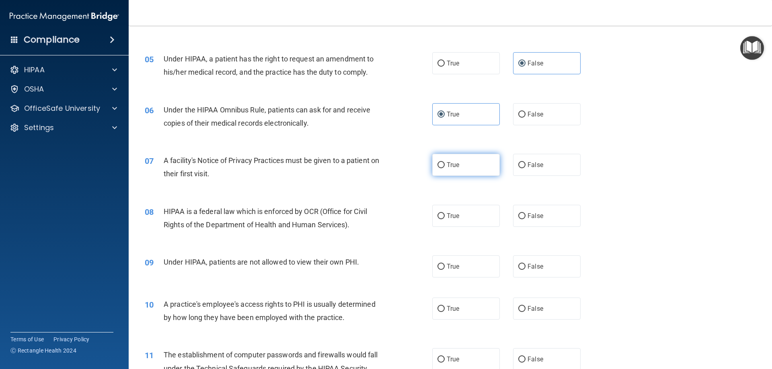
click at [436, 169] on label "True" at bounding box center [466, 165] width 68 height 22
click at [437, 168] on input "True" at bounding box center [440, 165] width 7 height 6
radio input "true"
click at [457, 216] on label "True" at bounding box center [466, 216] width 68 height 22
click at [445, 216] on input "True" at bounding box center [440, 216] width 7 height 6
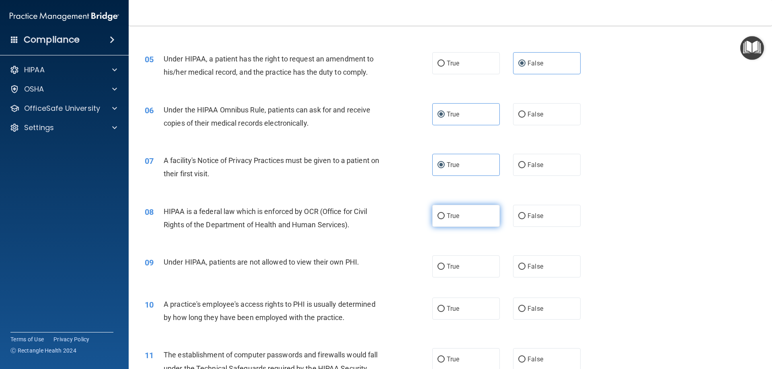
radio input "true"
click at [534, 269] on span "False" at bounding box center [535, 267] width 16 height 8
click at [525, 269] on input "False" at bounding box center [521, 267] width 7 height 6
radio input "true"
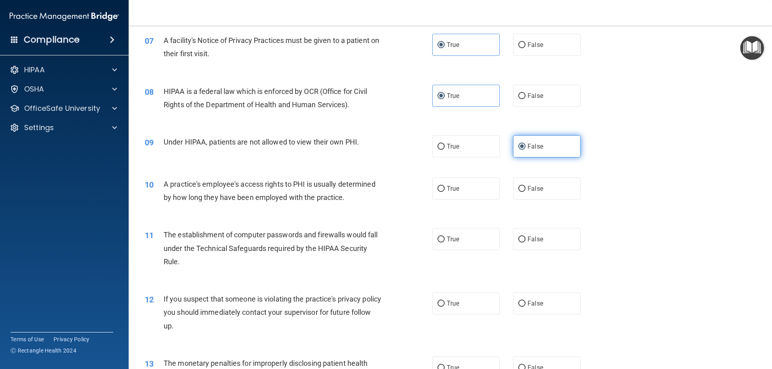
scroll to position [402, 0]
click at [527, 186] on span "False" at bounding box center [535, 189] width 16 height 8
click at [524, 186] on input "False" at bounding box center [521, 189] width 7 height 6
radio input "true"
click at [447, 240] on span "True" at bounding box center [453, 239] width 12 height 8
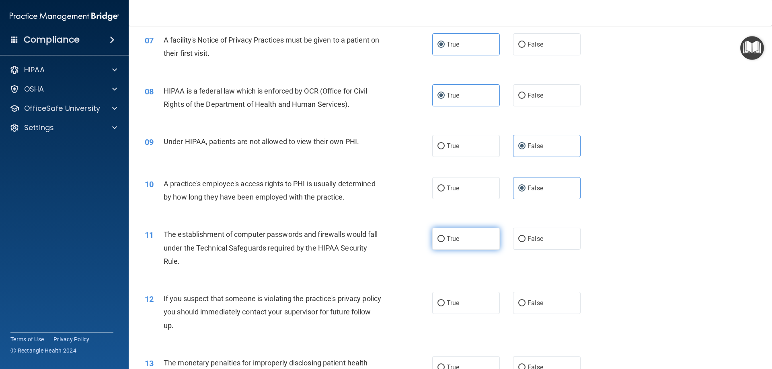
click at [445, 240] on input "True" at bounding box center [440, 239] width 7 height 6
radio input "true"
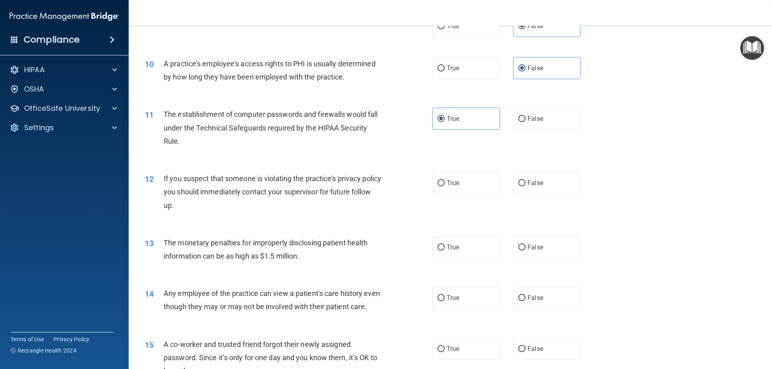
scroll to position [523, 0]
click at [454, 193] on label "True" at bounding box center [466, 183] width 68 height 22
click at [445, 186] on input "True" at bounding box center [440, 183] width 7 height 6
radio input "true"
click at [458, 249] on label "True" at bounding box center [466, 247] width 68 height 22
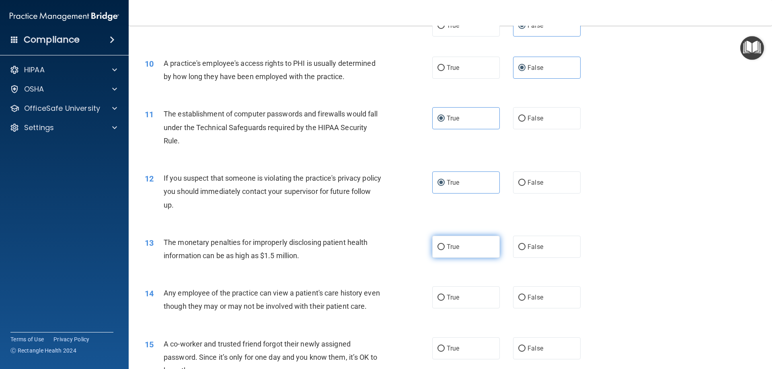
click at [445, 249] on input "True" at bounding box center [440, 247] width 7 height 6
radio input "true"
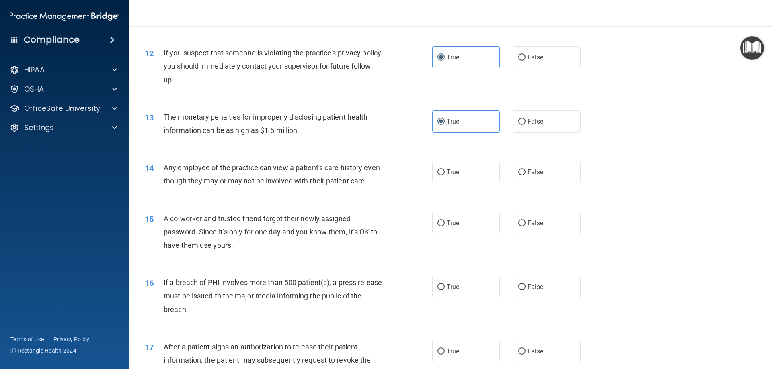
scroll to position [683, 0]
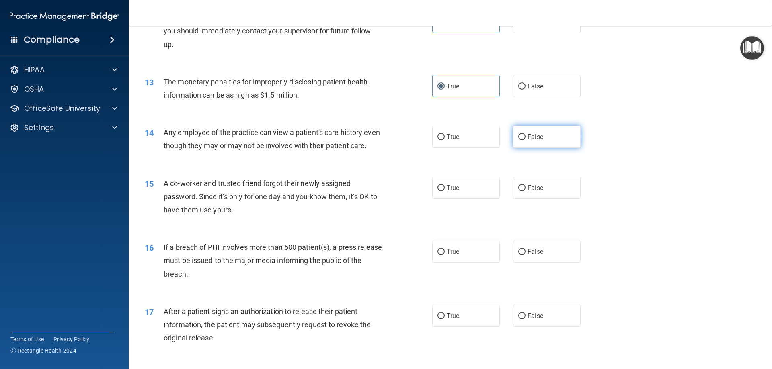
click at [550, 141] on label "False" at bounding box center [547, 137] width 68 height 22
click at [525, 140] on input "False" at bounding box center [521, 137] width 7 height 6
radio input "true"
click at [552, 199] on label "False" at bounding box center [547, 188] width 68 height 22
click at [525, 191] on input "False" at bounding box center [521, 188] width 7 height 6
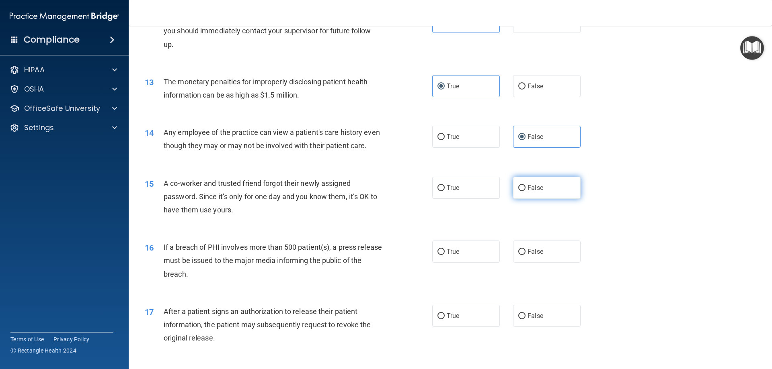
radio input "true"
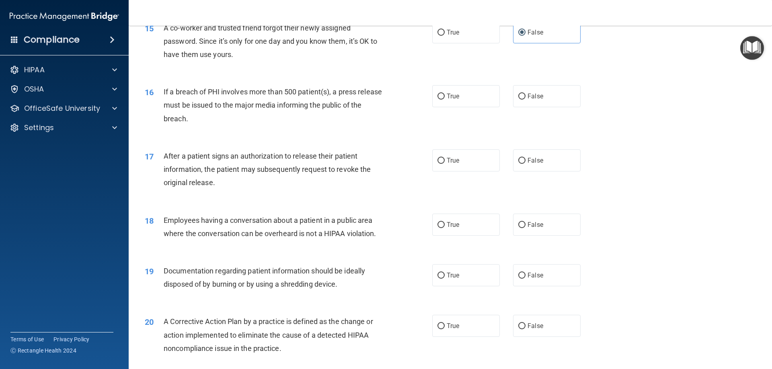
scroll to position [844, 0]
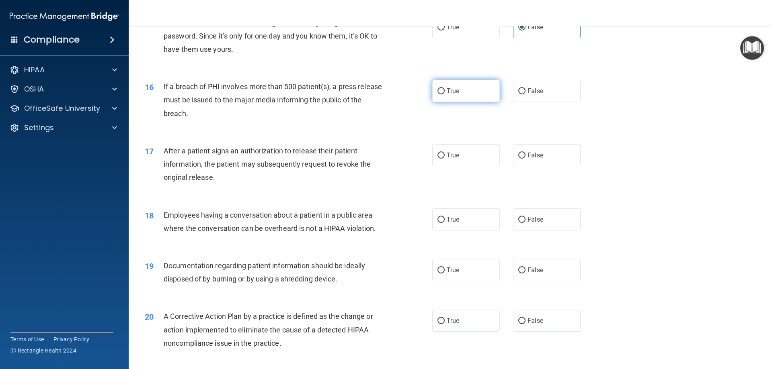
click at [477, 102] on label "True" at bounding box center [466, 91] width 68 height 22
click at [445, 94] on input "True" at bounding box center [440, 91] width 7 height 6
radio input "true"
click at [459, 166] on label "True" at bounding box center [466, 155] width 68 height 22
click at [445, 159] on input "True" at bounding box center [440, 156] width 7 height 6
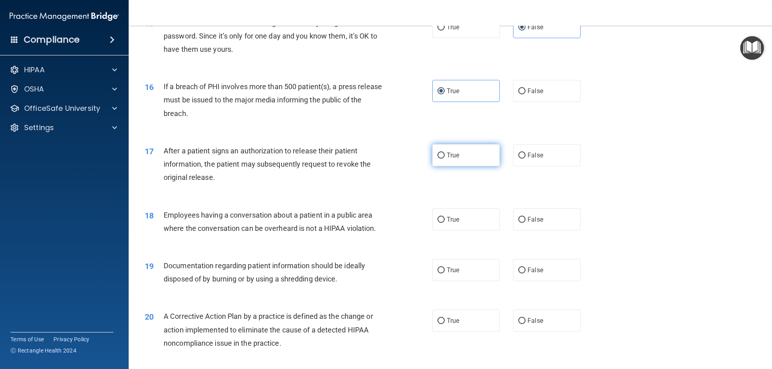
radio input "true"
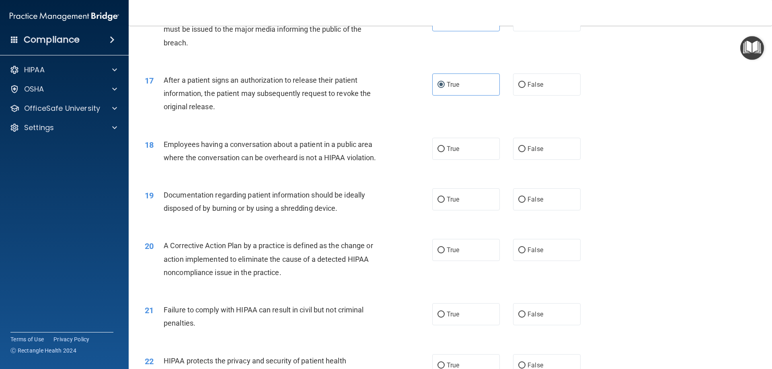
scroll to position [925, 0]
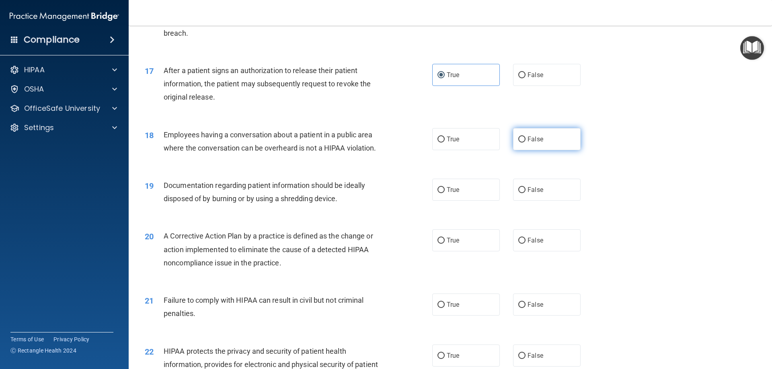
click at [547, 150] on label "False" at bounding box center [547, 139] width 68 height 22
click at [525, 143] on input "False" at bounding box center [521, 140] width 7 height 6
radio input "true"
click at [466, 201] on label "True" at bounding box center [466, 190] width 68 height 22
click at [445, 193] on input "True" at bounding box center [440, 190] width 7 height 6
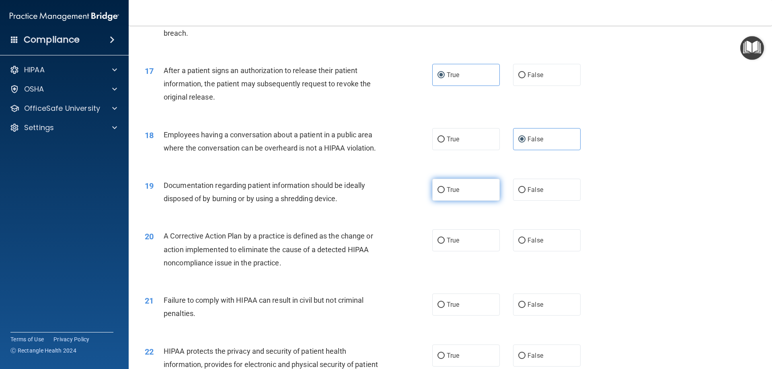
radio input "true"
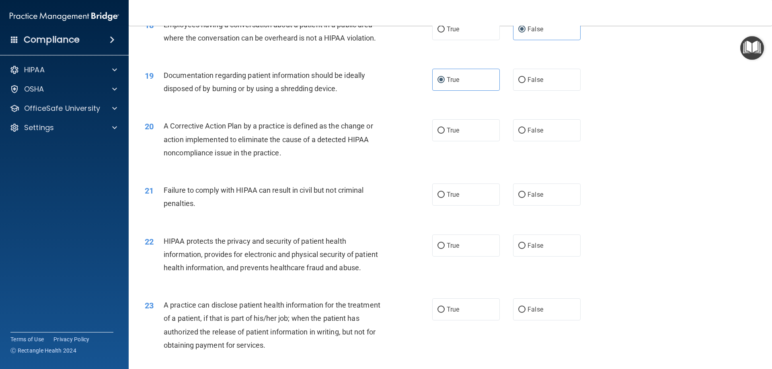
scroll to position [1045, 0]
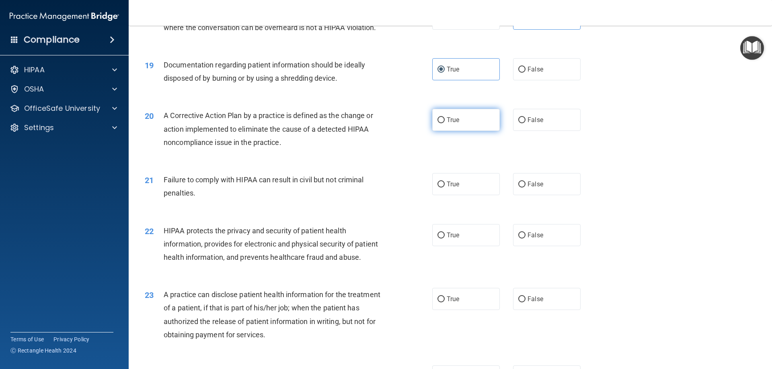
click at [451, 124] on span "True" at bounding box center [453, 120] width 12 height 8
click at [445, 123] on input "True" at bounding box center [440, 120] width 7 height 6
radio input "true"
click at [527, 188] on span "False" at bounding box center [535, 185] width 16 height 8
click at [525, 188] on input "False" at bounding box center [521, 185] width 7 height 6
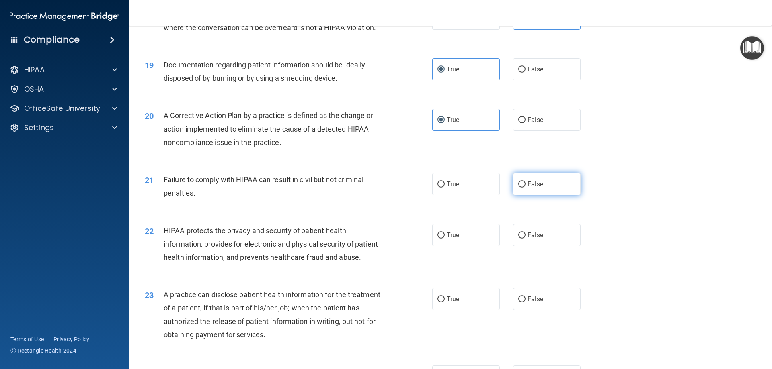
radio input "true"
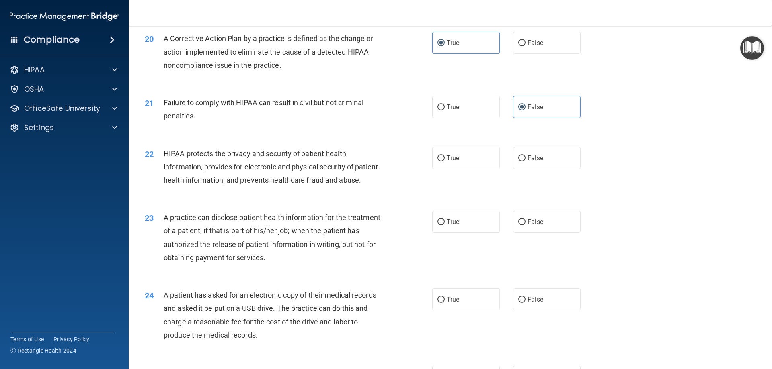
scroll to position [1166, 0]
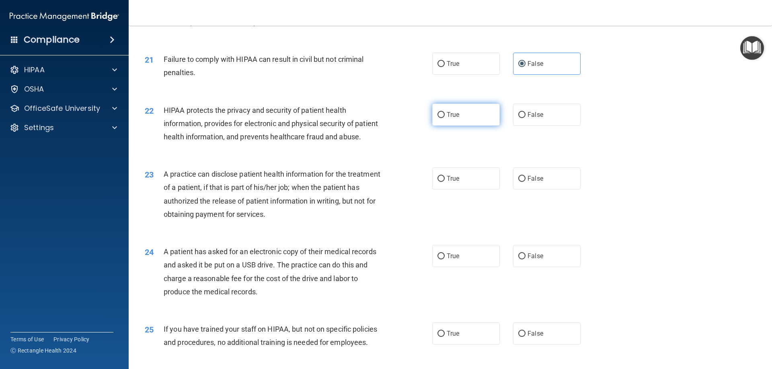
click at [466, 121] on label "True" at bounding box center [466, 115] width 68 height 22
click at [445, 118] on input "True" at bounding box center [440, 115] width 7 height 6
radio input "true"
click at [527, 183] on span "False" at bounding box center [535, 179] width 16 height 8
click at [525, 182] on input "False" at bounding box center [521, 179] width 7 height 6
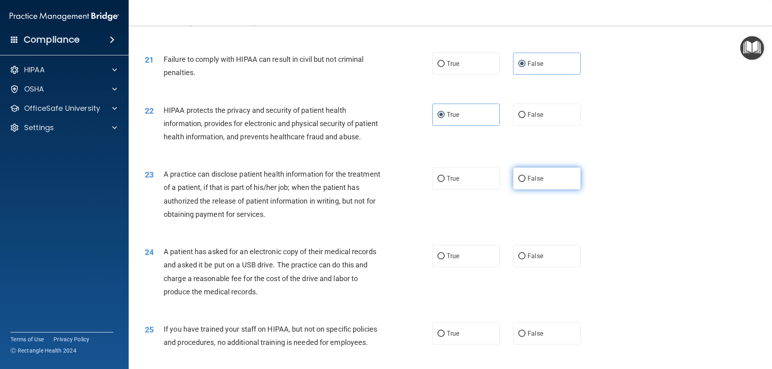
radio input "true"
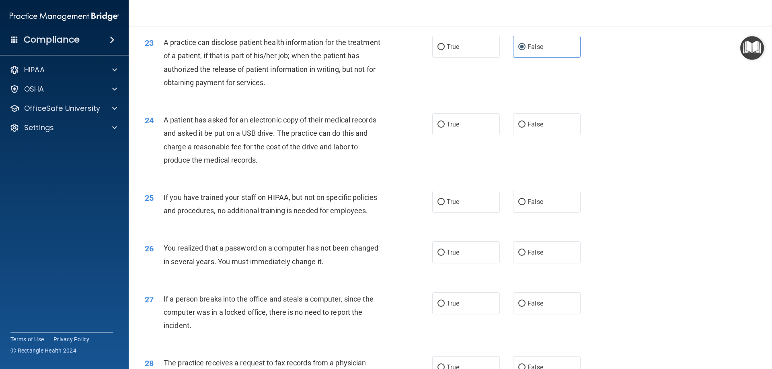
scroll to position [1327, 0]
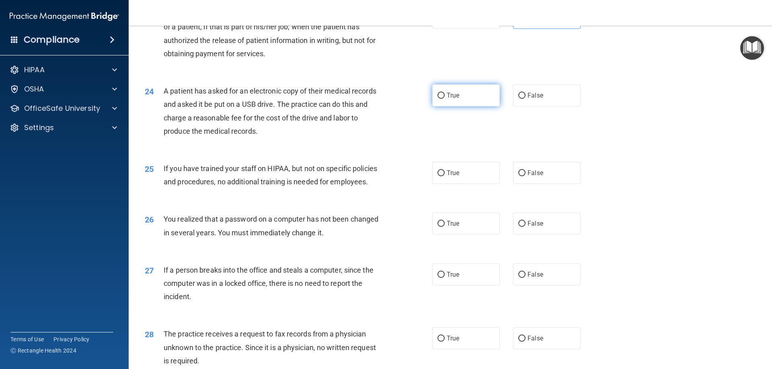
click at [460, 107] on label "True" at bounding box center [466, 95] width 68 height 22
click at [445, 99] on input "True" at bounding box center [440, 96] width 7 height 6
radio input "true"
click at [517, 184] on label "False" at bounding box center [547, 173] width 68 height 22
click at [518, 176] on input "False" at bounding box center [521, 173] width 7 height 6
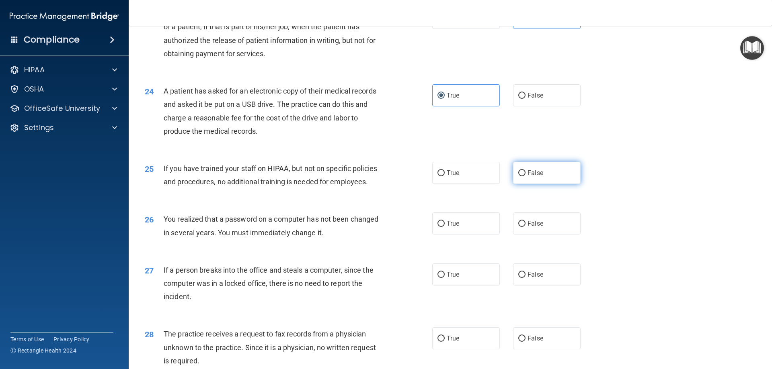
radio input "true"
click at [521, 235] on label "False" at bounding box center [547, 224] width 68 height 22
click at [521, 227] on input "False" at bounding box center [521, 224] width 7 height 6
radio input "true"
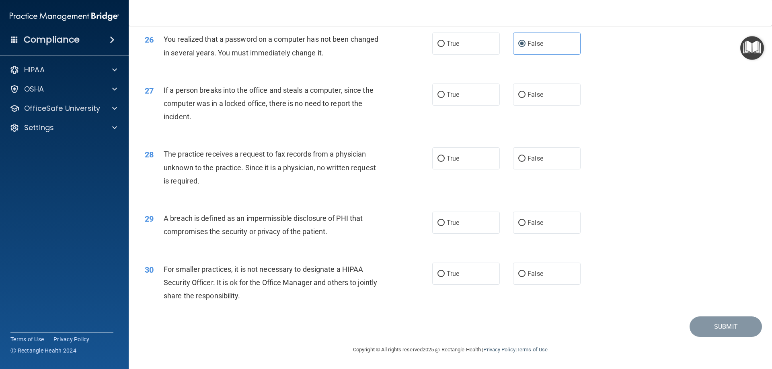
scroll to position [1493, 0]
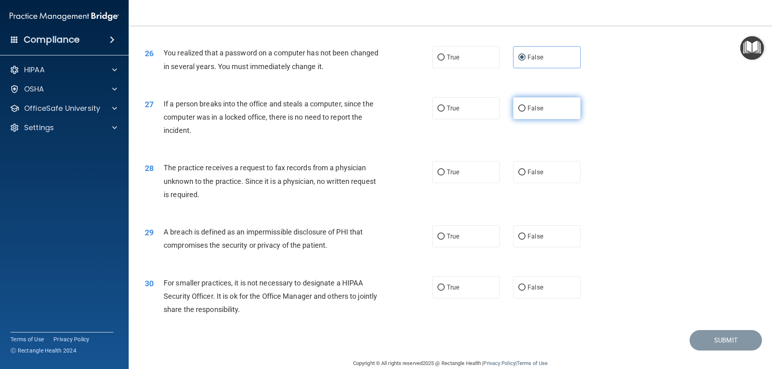
click at [529, 112] on span "False" at bounding box center [535, 109] width 16 height 8
click at [525, 112] on input "False" at bounding box center [521, 109] width 7 height 6
radio input "true"
click at [527, 176] on span "False" at bounding box center [535, 172] width 16 height 8
click at [525, 176] on input "False" at bounding box center [521, 173] width 7 height 6
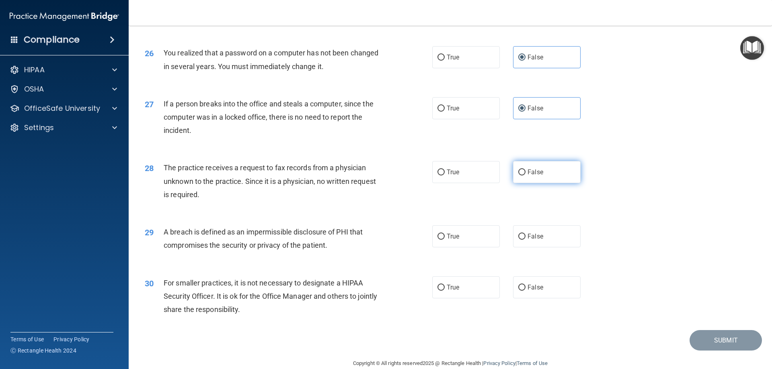
radio input "true"
click at [528, 240] on span "False" at bounding box center [535, 237] width 16 height 8
click at [525, 240] on input "False" at bounding box center [521, 237] width 7 height 6
radio input "true"
click at [527, 291] on span "False" at bounding box center [535, 288] width 16 height 8
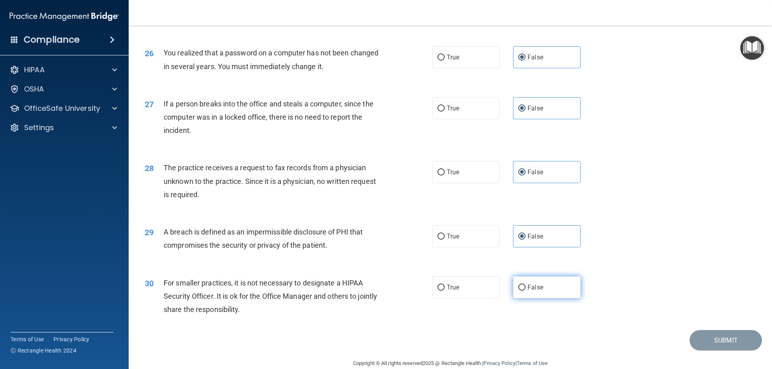
click at [525, 291] on input "False" at bounding box center [521, 288] width 7 height 6
radio input "true"
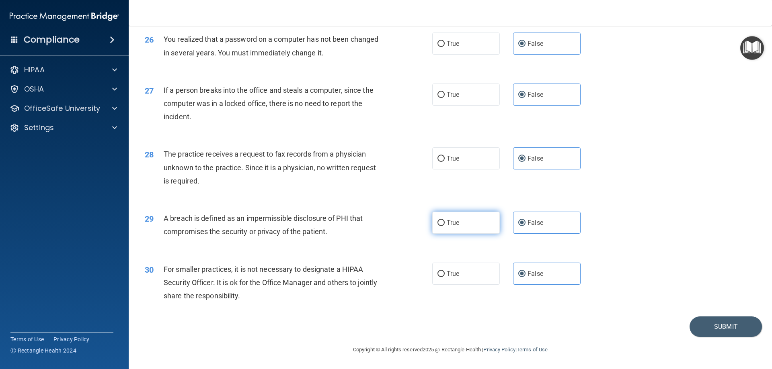
click at [476, 217] on label "True" at bounding box center [466, 223] width 68 height 22
click at [445, 220] on input "True" at bounding box center [440, 223] width 7 height 6
radio input "true"
radio input "false"
click at [709, 339] on footer "Copyright © All rights reserved 2025 @ Rectangle Health | Privacy Policy | Term…" at bounding box center [450, 349] width 611 height 24
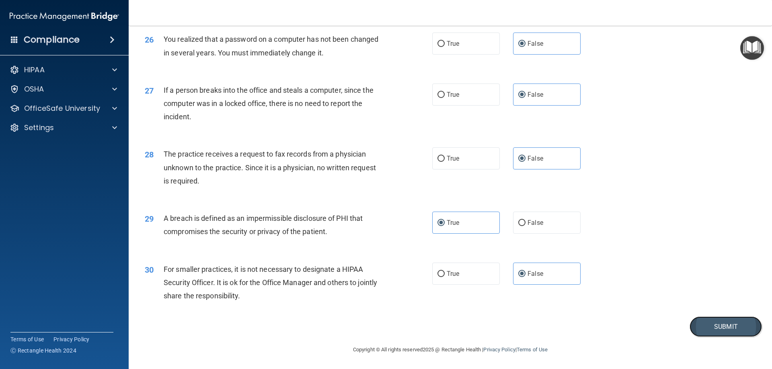
click at [706, 322] on button "Submit" at bounding box center [725, 327] width 72 height 21
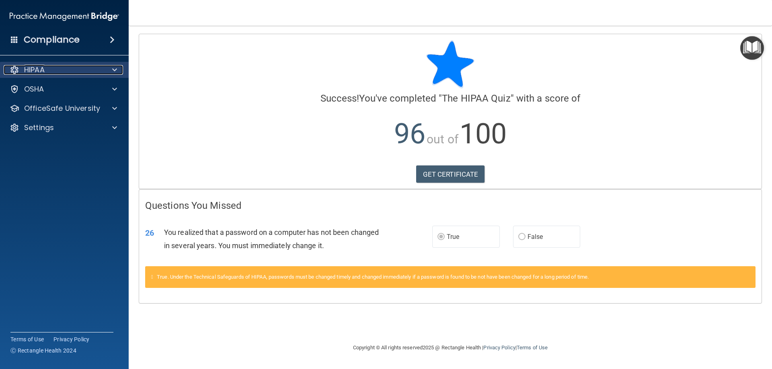
click at [74, 74] on div "HIPAA" at bounding box center [54, 70] width 100 height 10
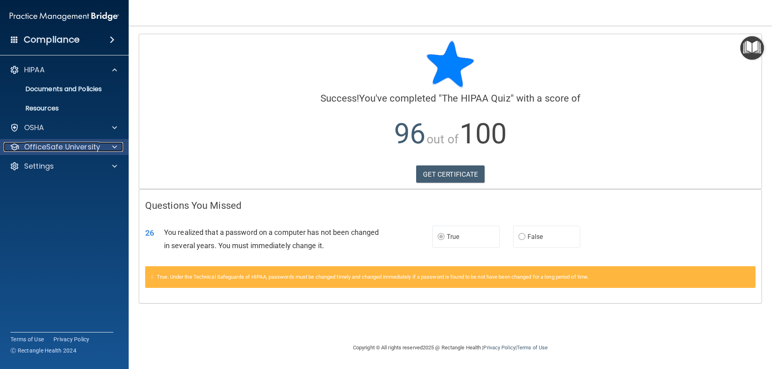
click at [66, 151] on p "OfficeSafe University" at bounding box center [62, 147] width 76 height 10
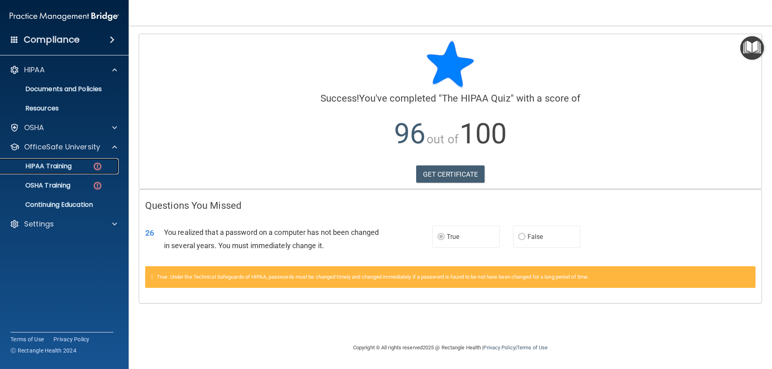
click at [62, 160] on link "HIPAA Training" at bounding box center [55, 166] width 127 height 16
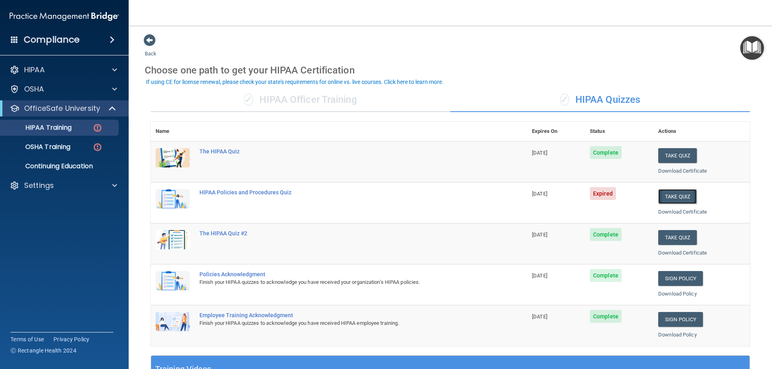
click at [667, 196] on button "Take Quiz" at bounding box center [677, 196] width 39 height 15
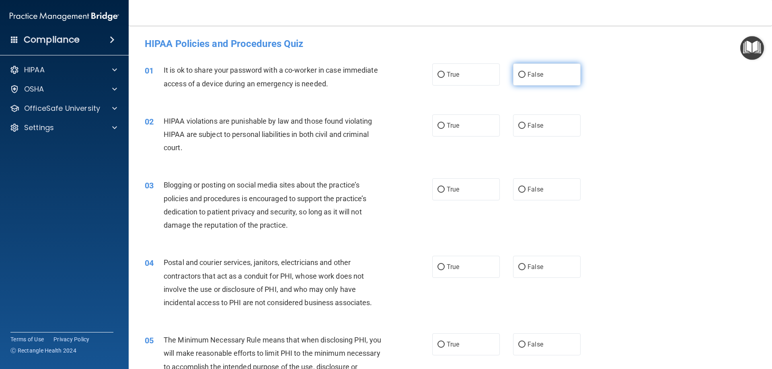
click at [568, 78] on label "False" at bounding box center [547, 75] width 68 height 22
click at [525, 78] on input "False" at bounding box center [521, 75] width 7 height 6
radio input "true"
click at [474, 129] on label "True" at bounding box center [466, 126] width 68 height 22
click at [445, 129] on input "True" at bounding box center [440, 126] width 7 height 6
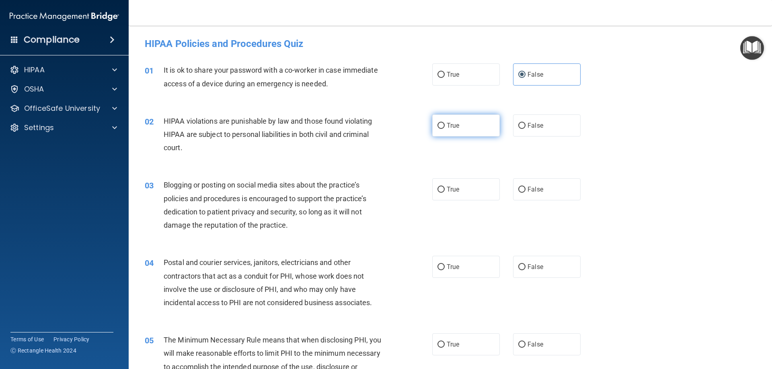
radio input "true"
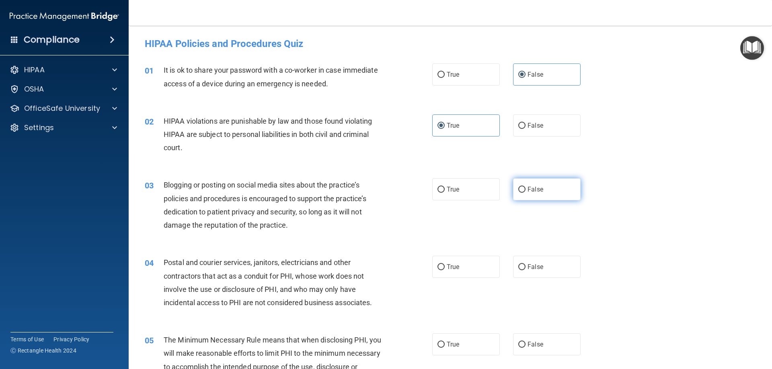
click at [522, 187] on label "False" at bounding box center [547, 190] width 68 height 22
click at [522, 187] on input "False" at bounding box center [521, 190] width 7 height 6
radio input "true"
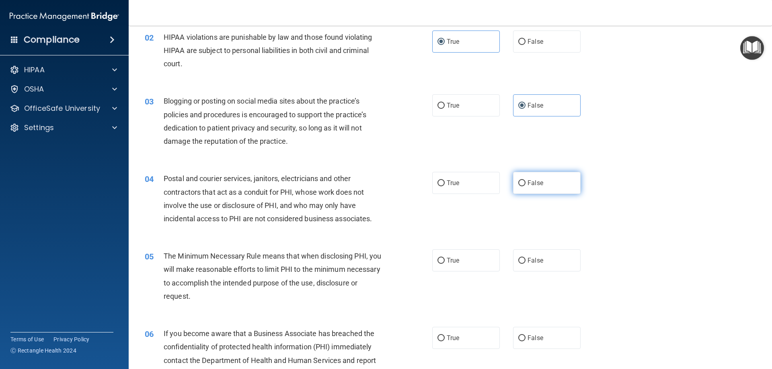
scroll to position [121, 0]
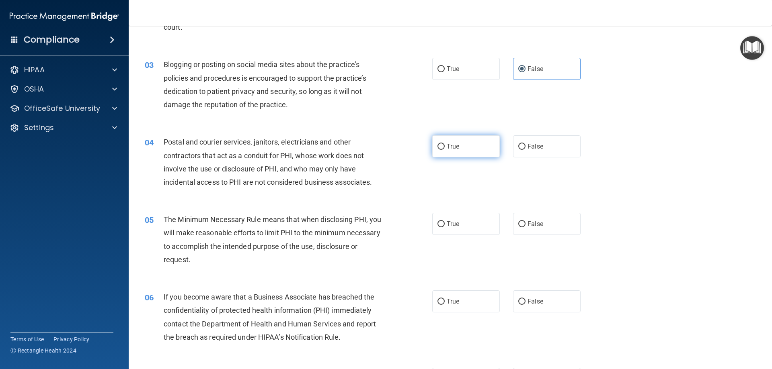
click at [455, 148] on span "True" at bounding box center [453, 147] width 12 height 8
click at [445, 148] on input "True" at bounding box center [440, 147] width 7 height 6
radio input "true"
click at [461, 224] on label "True" at bounding box center [466, 224] width 68 height 22
click at [445, 224] on input "True" at bounding box center [440, 225] width 7 height 6
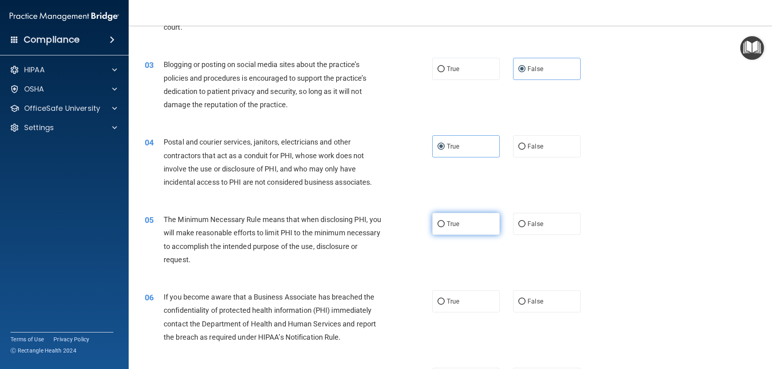
radio input "true"
click at [519, 302] on input "False" at bounding box center [521, 302] width 7 height 6
radio input "true"
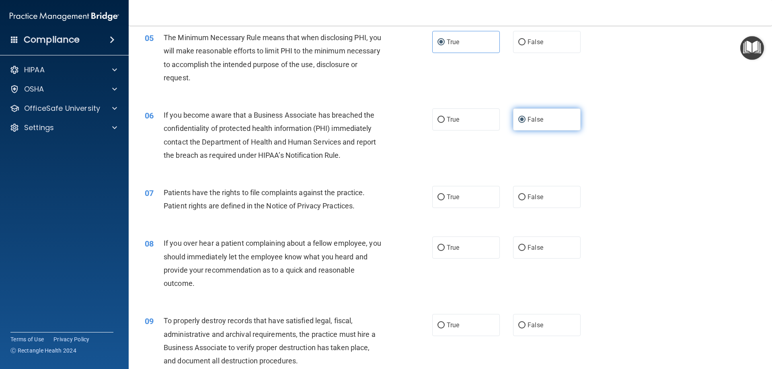
scroll to position [322, 0]
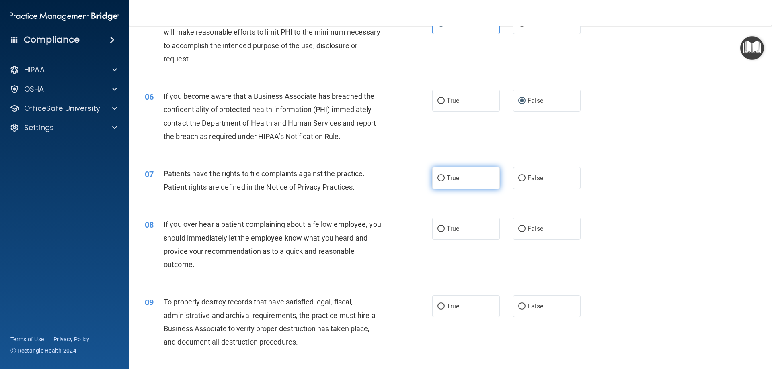
click at [447, 176] on span "True" at bounding box center [453, 178] width 12 height 8
click at [445, 176] on input "True" at bounding box center [440, 179] width 7 height 6
radio input "true"
click at [518, 227] on input "False" at bounding box center [521, 229] width 7 height 6
radio input "true"
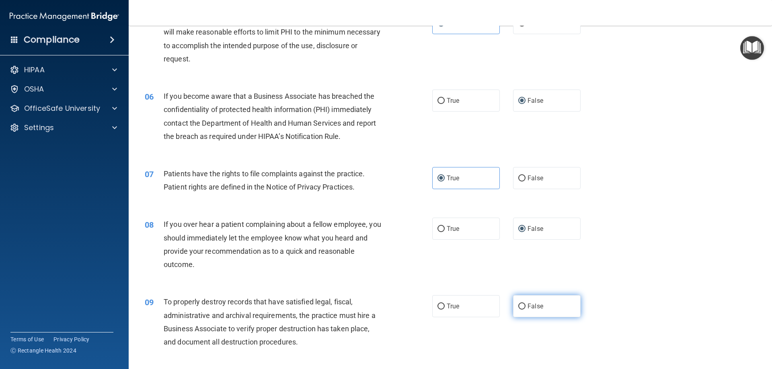
click at [544, 311] on label "False" at bounding box center [547, 306] width 68 height 22
click at [525, 310] on input "False" at bounding box center [521, 307] width 7 height 6
radio input "true"
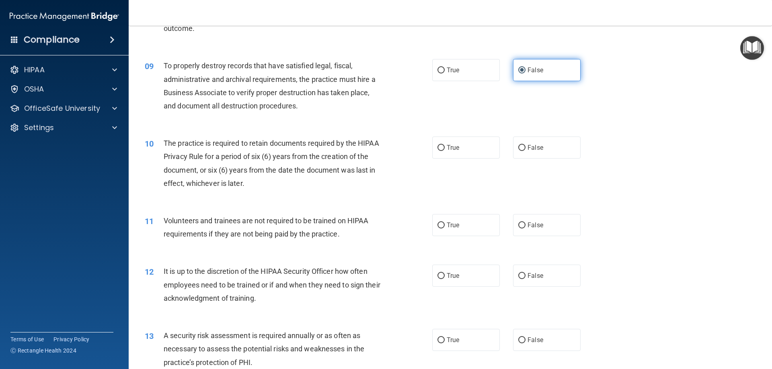
scroll to position [563, 0]
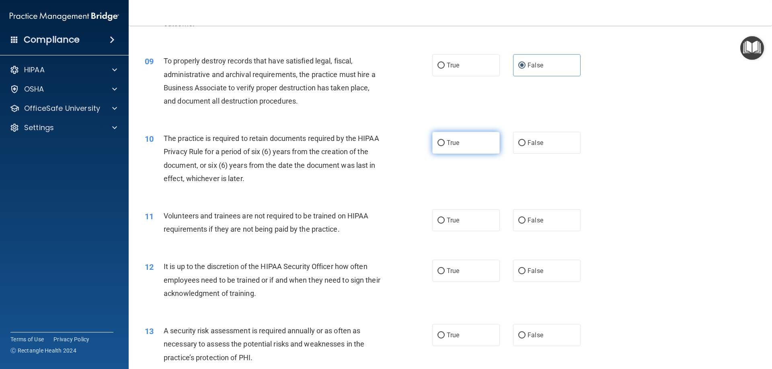
click at [439, 145] on input "True" at bounding box center [440, 143] width 7 height 6
radio input "true"
click at [527, 223] on span "False" at bounding box center [535, 221] width 16 height 8
click at [524, 223] on input "False" at bounding box center [521, 221] width 7 height 6
radio input "true"
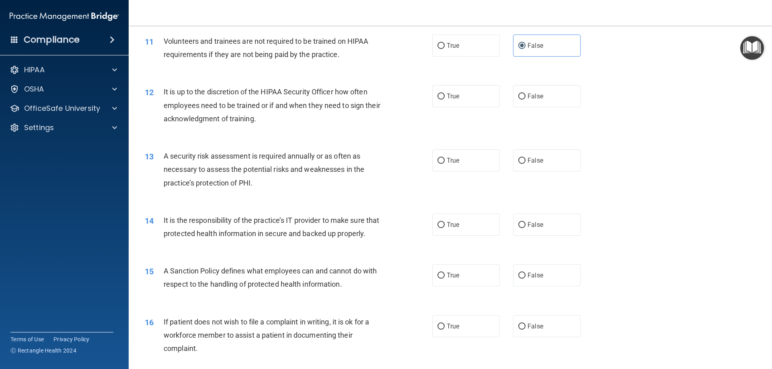
scroll to position [764, 0]
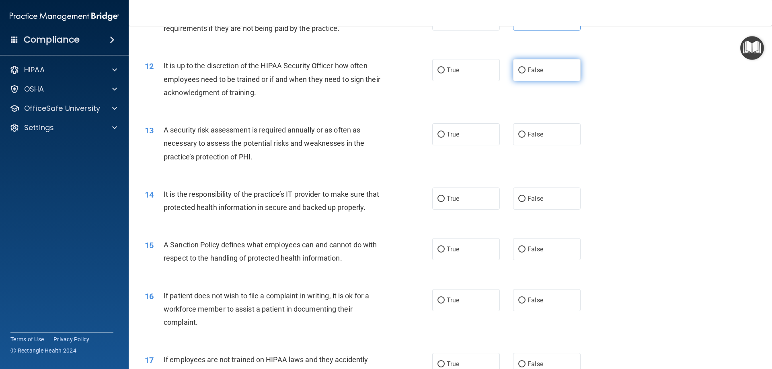
click at [535, 73] on span "False" at bounding box center [535, 70] width 16 height 8
click at [525, 73] on input "False" at bounding box center [521, 71] width 7 height 6
radio input "true"
click at [472, 137] on label "True" at bounding box center [466, 134] width 68 height 22
click at [445, 137] on input "True" at bounding box center [440, 135] width 7 height 6
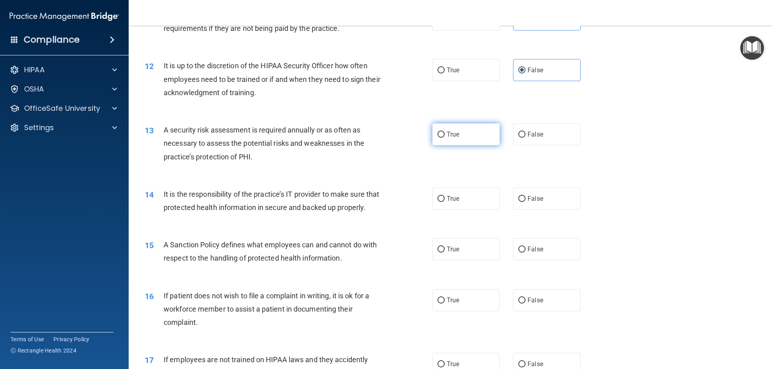
radio input "true"
click at [460, 204] on label "True" at bounding box center [466, 199] width 68 height 22
click at [445, 202] on input "True" at bounding box center [440, 199] width 7 height 6
radio input "true"
click at [460, 261] on label "True" at bounding box center [466, 249] width 68 height 22
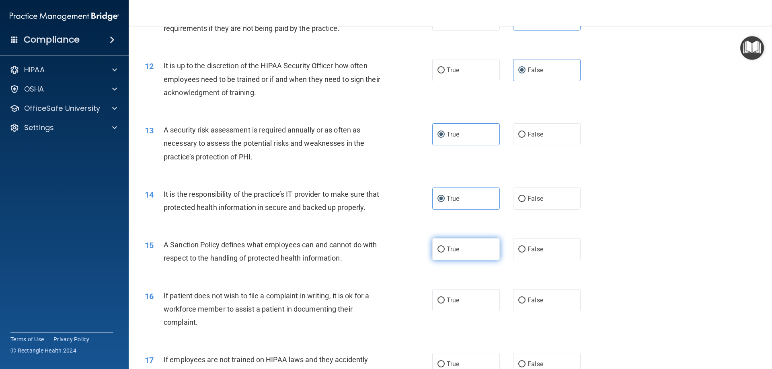
click at [445, 253] on input "True" at bounding box center [440, 250] width 7 height 6
radio input "true"
click at [458, 312] on label "True" at bounding box center [466, 300] width 68 height 22
click at [445, 304] on input "True" at bounding box center [440, 301] width 7 height 6
radio input "true"
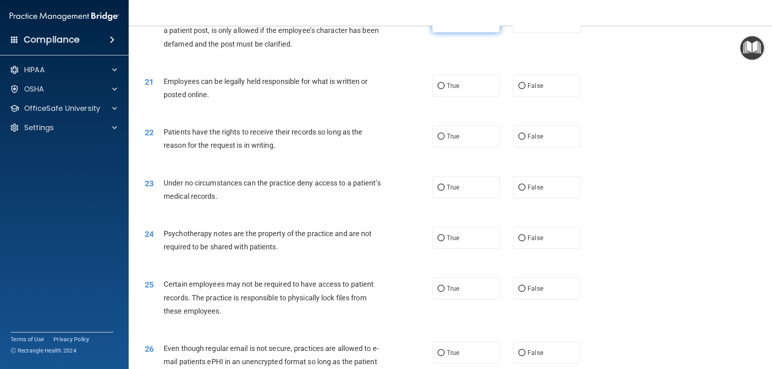
scroll to position [1286, 0]
click at [527, 249] on label "False" at bounding box center [547, 238] width 68 height 22
click at [525, 241] on input "False" at bounding box center [521, 238] width 7 height 6
radio input "true"
click at [527, 191] on span "False" at bounding box center [535, 187] width 16 height 8
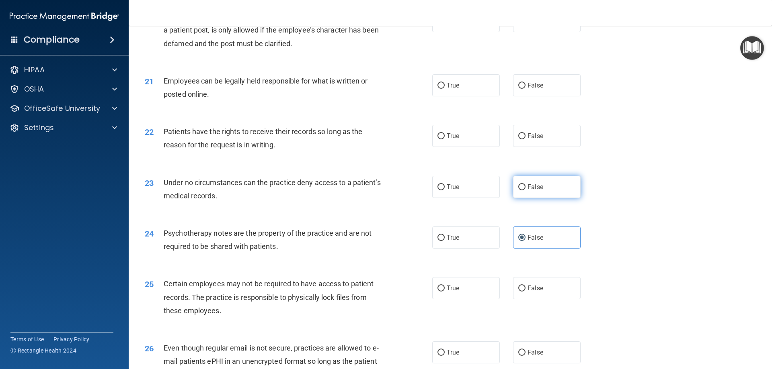
click at [525, 191] on input "False" at bounding box center [521, 188] width 7 height 6
radio input "true"
click at [524, 147] on label "False" at bounding box center [547, 136] width 68 height 22
click at [524, 140] on input "False" at bounding box center [521, 136] width 7 height 6
radio input "true"
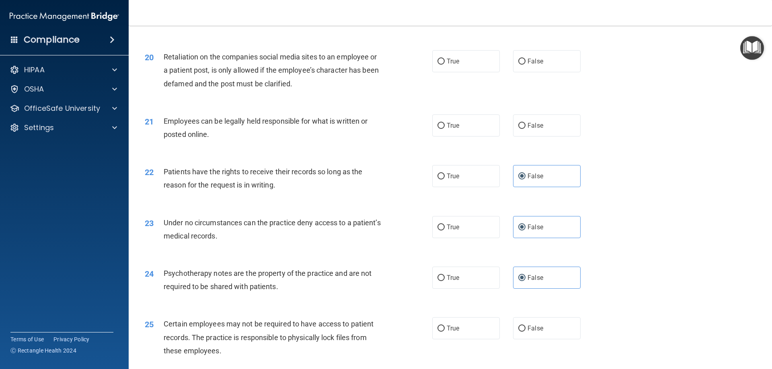
scroll to position [1206, 0]
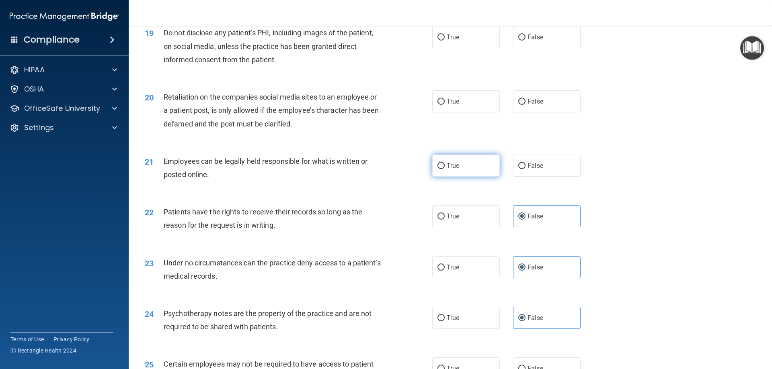
click at [492, 177] on label "True" at bounding box center [466, 166] width 68 height 22
click at [445, 169] on input "True" at bounding box center [440, 166] width 7 height 6
radio input "true"
click at [537, 113] on label "False" at bounding box center [547, 101] width 68 height 22
click at [525, 105] on input "False" at bounding box center [521, 102] width 7 height 6
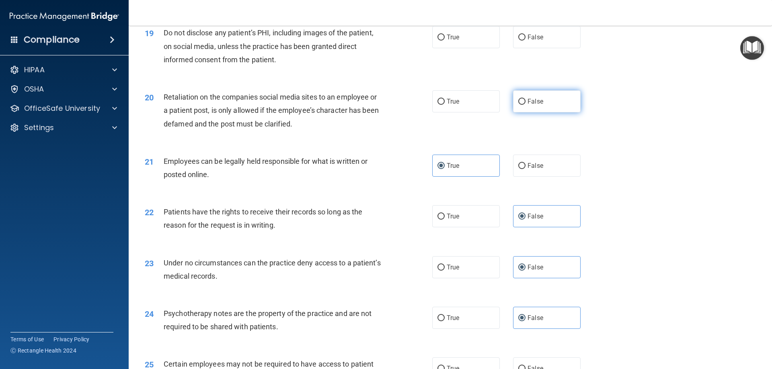
radio input "true"
click at [470, 48] on label "True" at bounding box center [466, 37] width 68 height 22
click at [445, 41] on input "True" at bounding box center [440, 38] width 7 height 6
radio input "true"
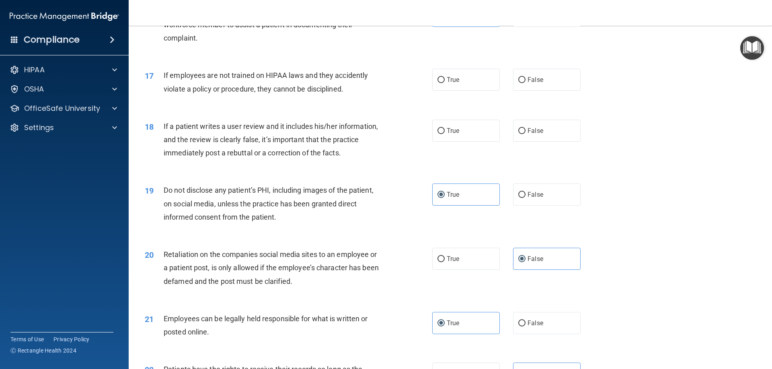
scroll to position [1045, 0]
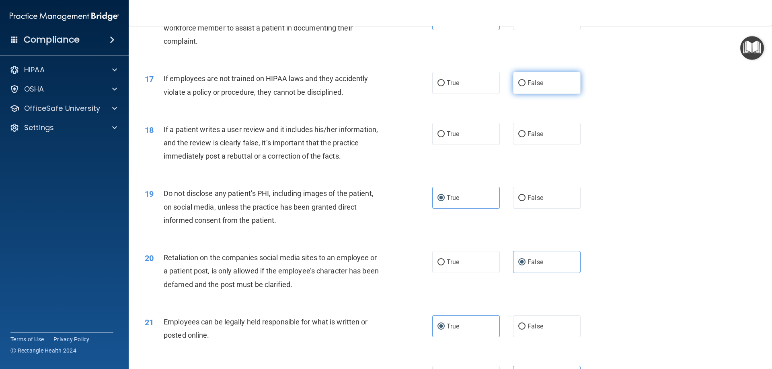
click at [519, 86] on input "False" at bounding box center [521, 83] width 7 height 6
radio input "true"
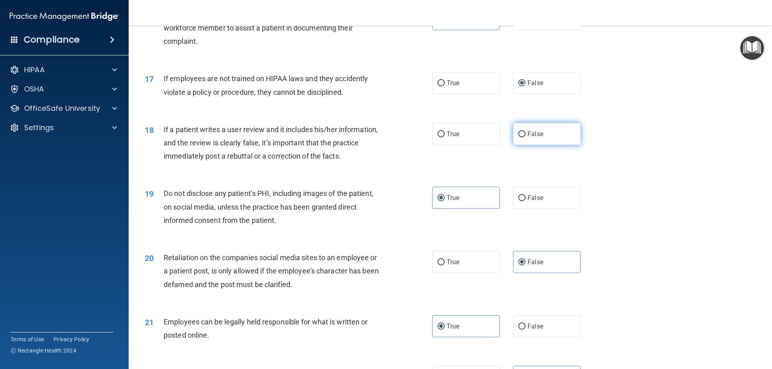
click at [527, 138] on span "False" at bounding box center [535, 134] width 16 height 8
click at [524, 137] on input "False" at bounding box center [521, 134] width 7 height 6
radio input "true"
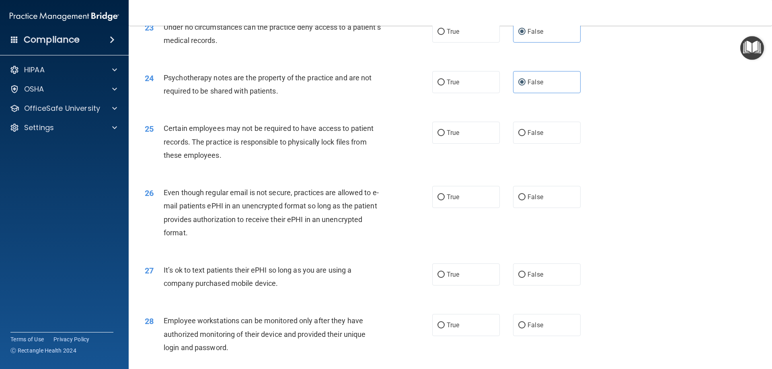
scroll to position [1447, 0]
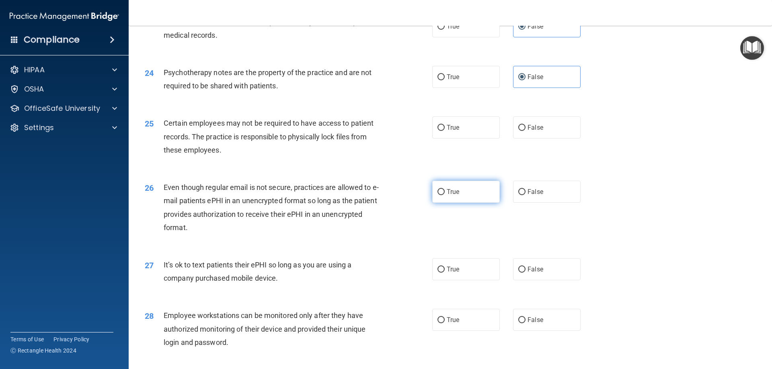
click at [451, 203] on label "True" at bounding box center [466, 192] width 68 height 22
click at [445, 195] on input "True" at bounding box center [440, 192] width 7 height 6
radio input "true"
click at [450, 139] on label "True" at bounding box center [466, 128] width 68 height 22
click at [445, 131] on input "True" at bounding box center [440, 128] width 7 height 6
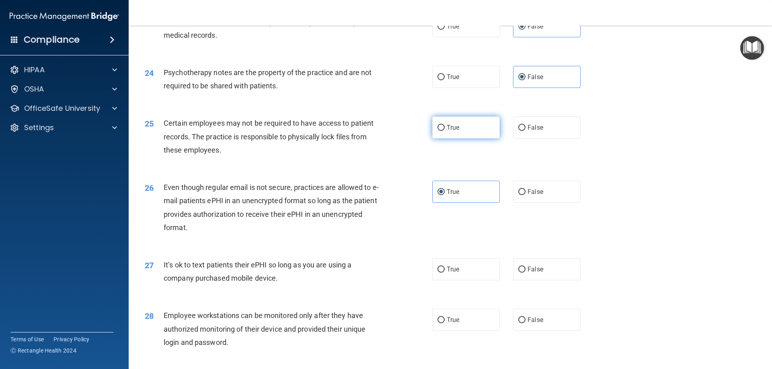
radio input "true"
click at [531, 203] on label "False" at bounding box center [547, 192] width 68 height 22
click at [525, 195] on input "False" at bounding box center [521, 192] width 7 height 6
radio input "true"
radio input "false"
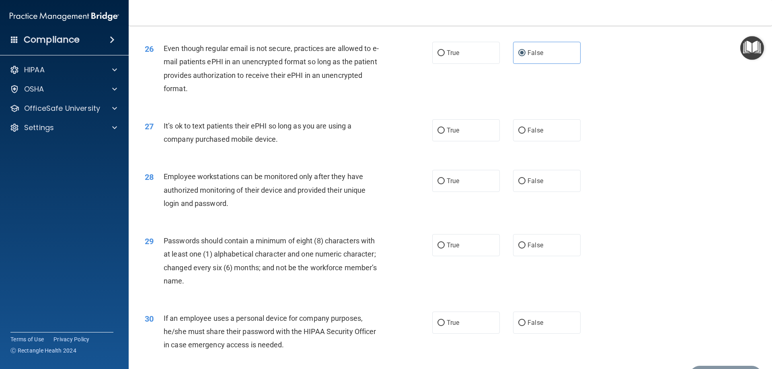
scroll to position [1608, 0]
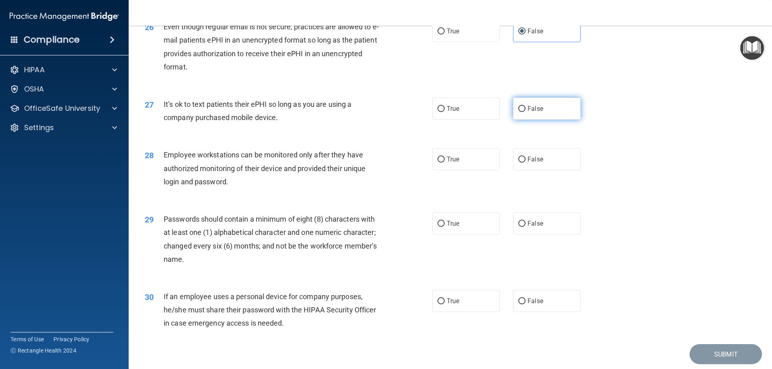
drag, startPoint x: 519, startPoint y: 133, endPoint x: 519, endPoint y: 125, distance: 7.6
click at [519, 120] on label "False" at bounding box center [547, 109] width 68 height 22
click at [519, 112] on input "False" at bounding box center [521, 109] width 7 height 6
radio input "true"
click at [440, 163] on input "True" at bounding box center [440, 160] width 7 height 6
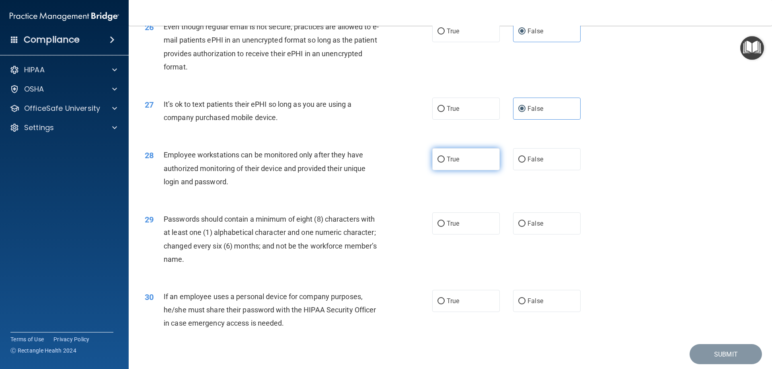
radio input "true"
click at [534, 228] on span "False" at bounding box center [535, 224] width 16 height 8
click at [525, 227] on input "False" at bounding box center [521, 224] width 7 height 6
radio input "true"
click at [548, 312] on label "False" at bounding box center [547, 301] width 68 height 22
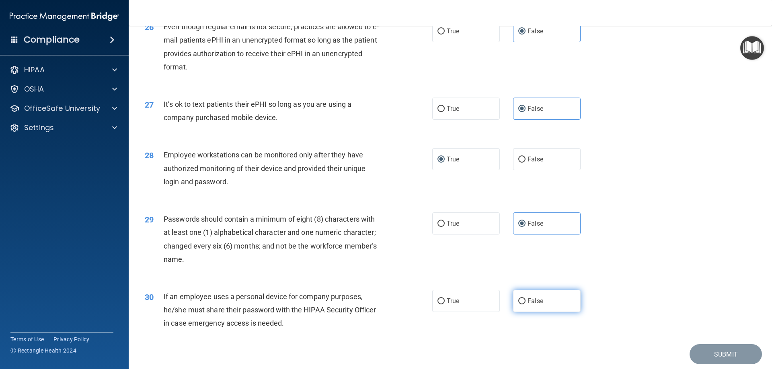
click at [525, 305] on input "False" at bounding box center [521, 302] width 7 height 6
radio input "true"
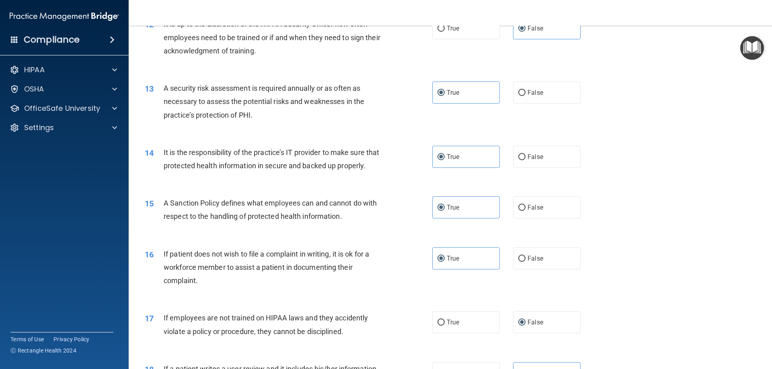
scroll to position [804, 0]
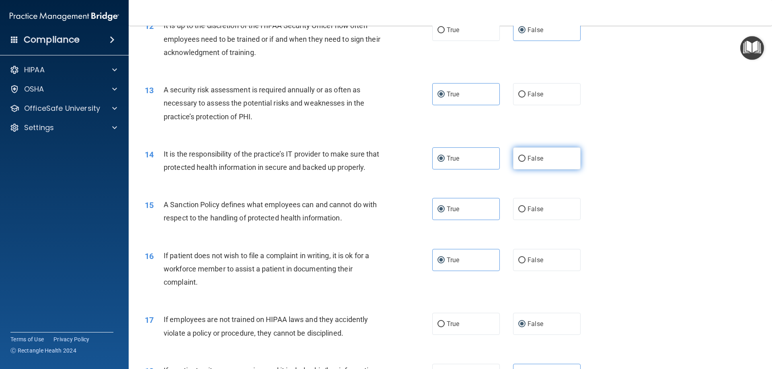
click at [547, 161] on label "False" at bounding box center [547, 159] width 68 height 22
click at [525, 161] on input "False" at bounding box center [521, 159] width 7 height 6
radio input "true"
radio input "false"
click at [549, 220] on label "False" at bounding box center [547, 209] width 68 height 22
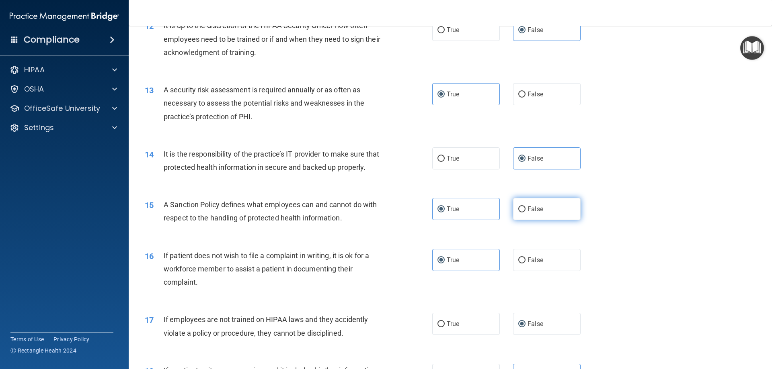
click at [525, 213] on input "False" at bounding box center [521, 210] width 7 height 6
radio input "true"
radio input "false"
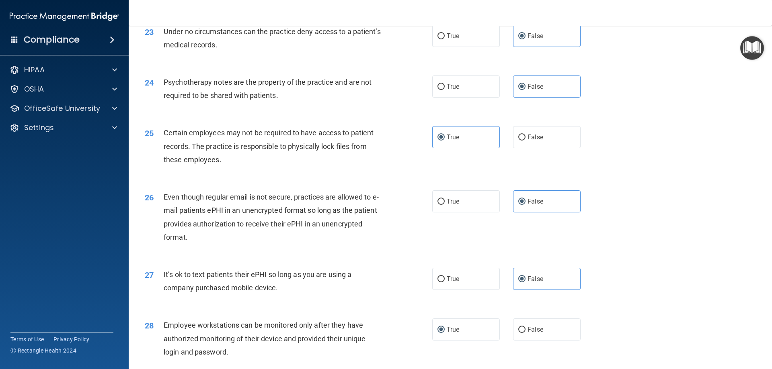
scroll to position [1447, 0]
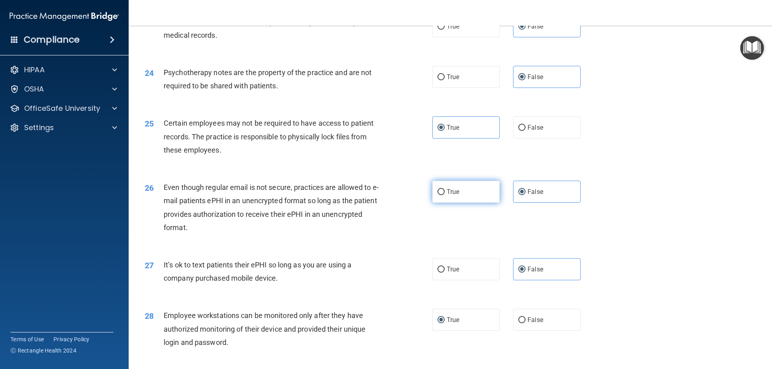
click at [458, 203] on label "True" at bounding box center [466, 192] width 68 height 22
click at [445, 195] on input "True" at bounding box center [440, 192] width 7 height 6
radio input "true"
radio input "false"
click at [525, 331] on label "False" at bounding box center [547, 320] width 68 height 22
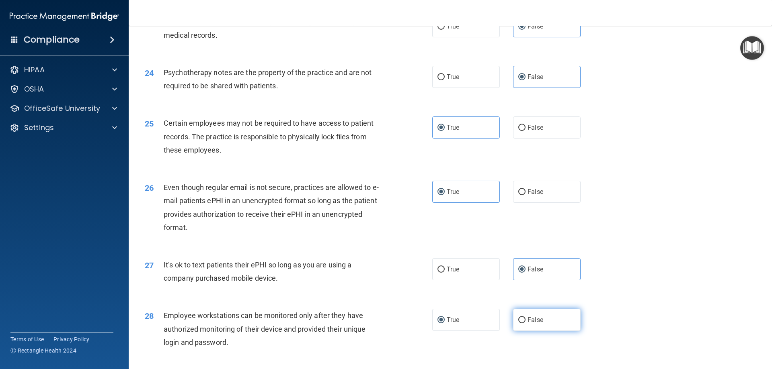
click at [525, 324] on input "False" at bounding box center [521, 321] width 7 height 6
radio input "true"
radio input "false"
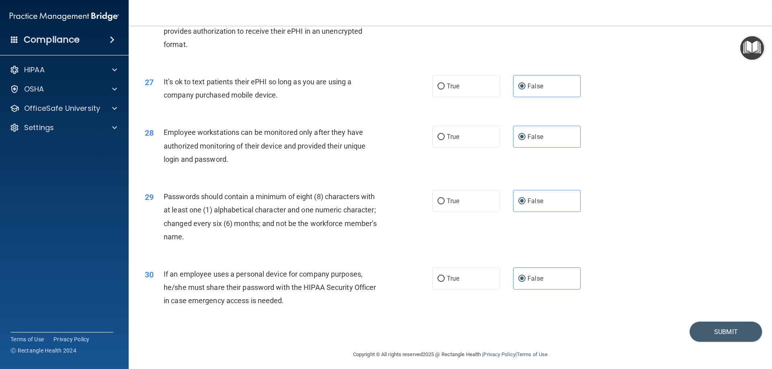
scroll to position [1649, 0]
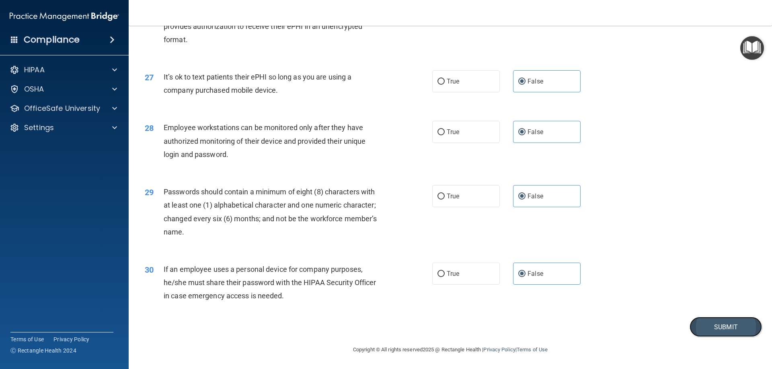
click at [718, 328] on button "Submit" at bounding box center [725, 327] width 72 height 21
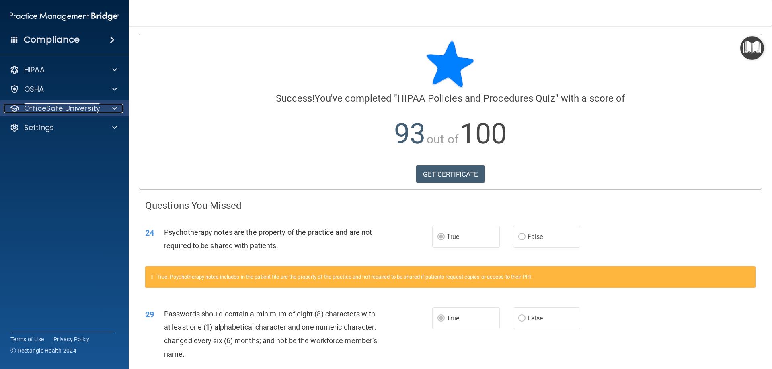
click at [57, 107] on p "OfficeSafe University" at bounding box center [62, 109] width 76 height 10
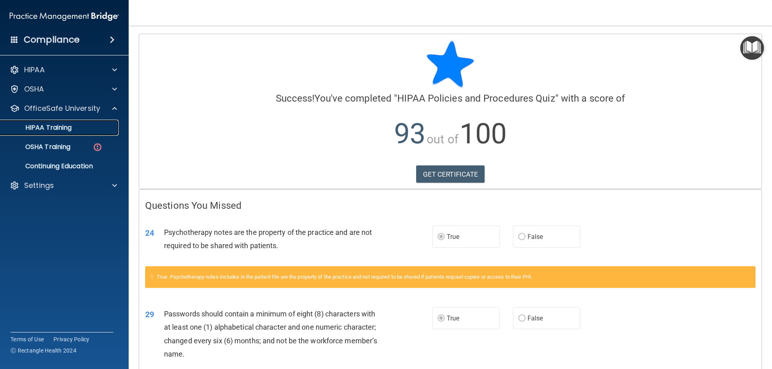
click at [53, 125] on p "HIPAA Training" at bounding box center [38, 128] width 66 height 8
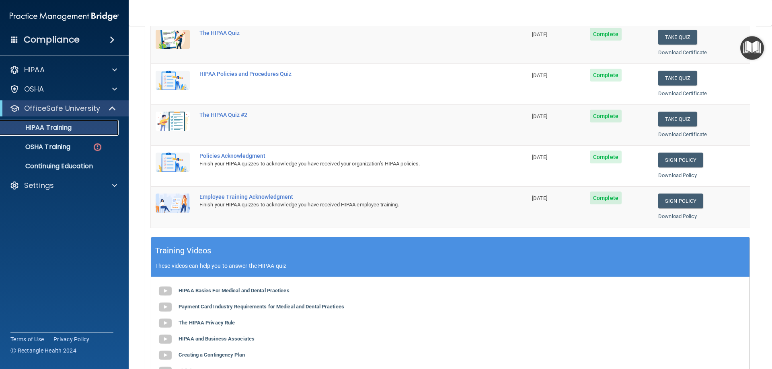
scroll to position [121, 0]
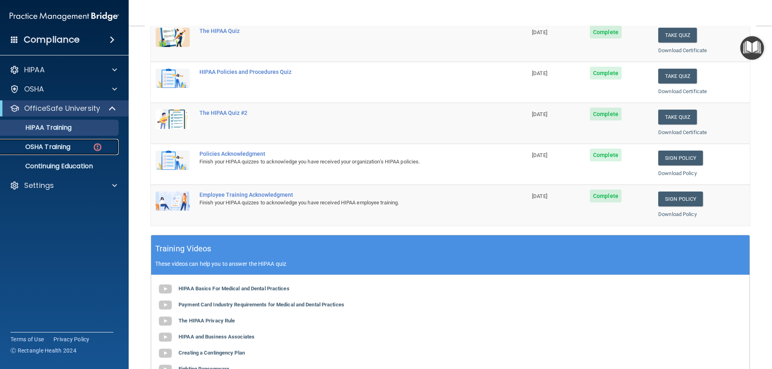
click at [23, 151] on p "OSHA Training" at bounding box center [37, 147] width 65 height 8
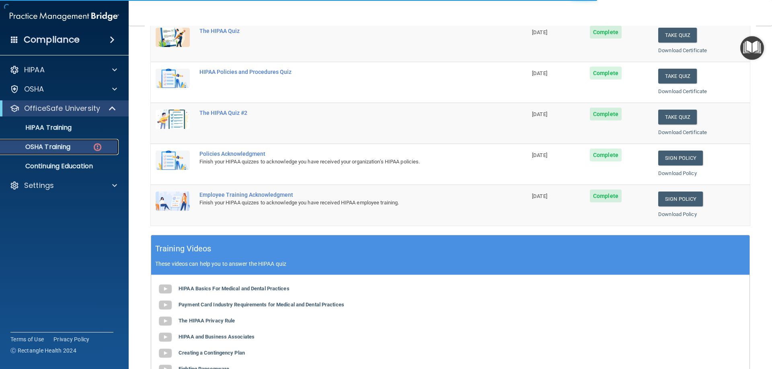
scroll to position [0, 0]
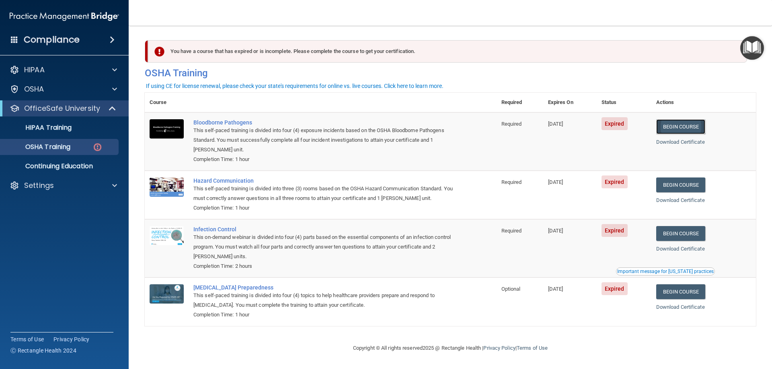
click at [681, 124] on link "Begin Course" at bounding box center [680, 126] width 49 height 15
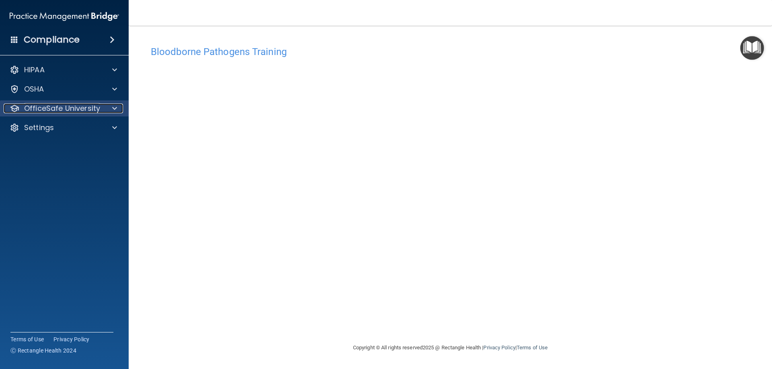
click at [73, 107] on p "OfficeSafe University" at bounding box center [62, 109] width 76 height 10
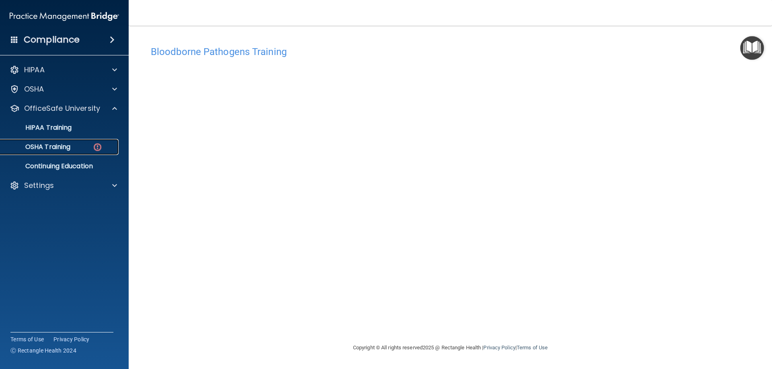
click at [54, 144] on p "OSHA Training" at bounding box center [37, 147] width 65 height 8
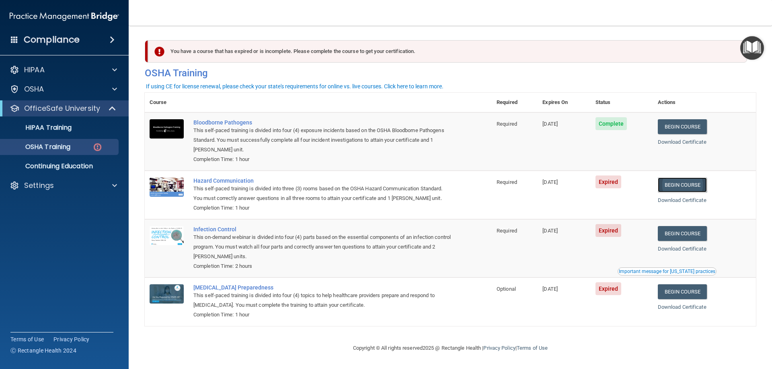
click at [681, 181] on link "Begin Course" at bounding box center [682, 185] width 49 height 15
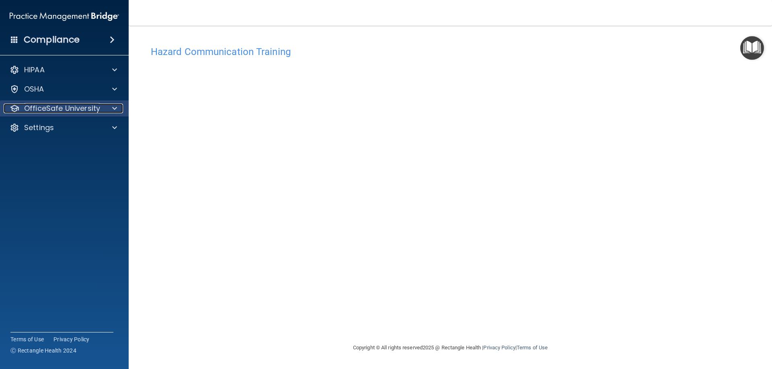
click at [107, 111] on div at bounding box center [113, 109] width 20 height 10
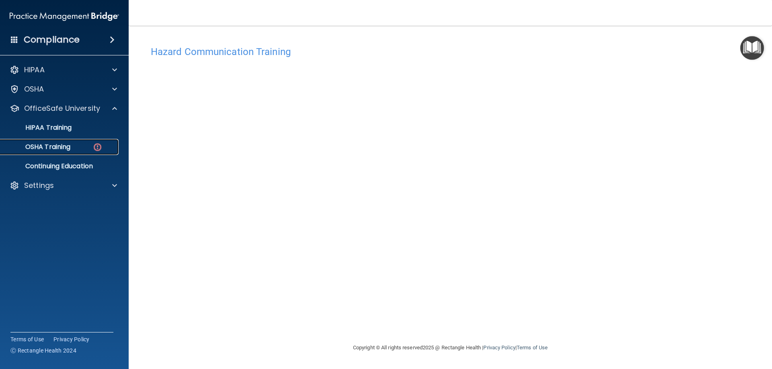
click at [76, 143] on div "OSHA Training" at bounding box center [60, 147] width 110 height 8
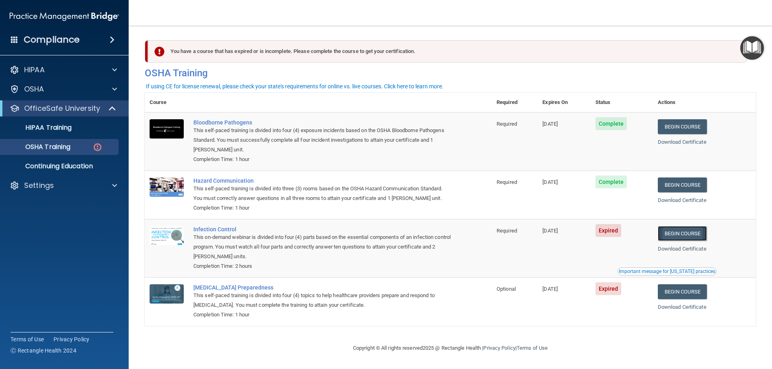
click at [691, 235] on link "Begin Course" at bounding box center [682, 233] width 49 height 15
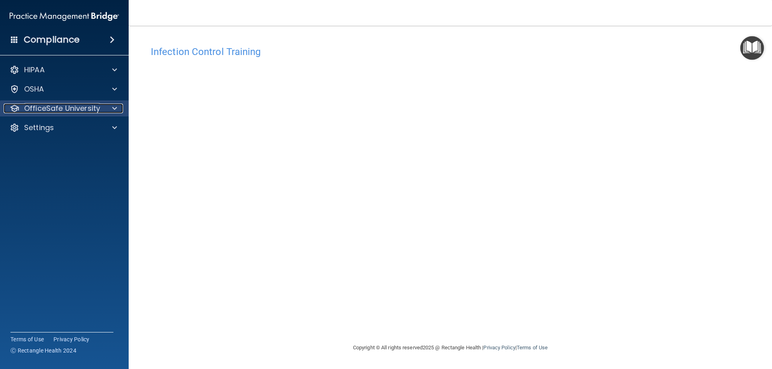
click at [47, 105] on p "OfficeSafe University" at bounding box center [62, 109] width 76 height 10
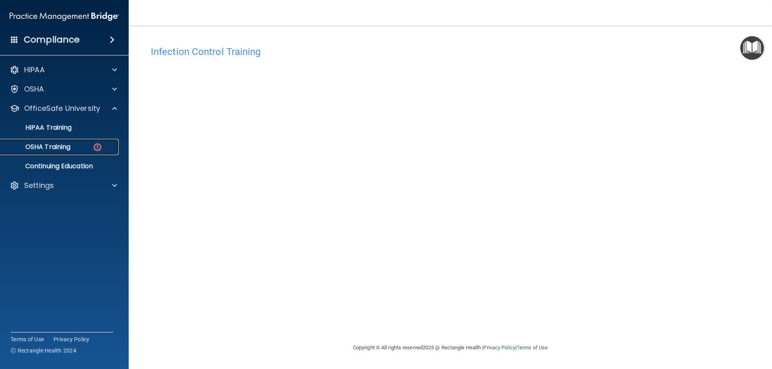
click at [39, 148] on p "OSHA Training" at bounding box center [37, 147] width 65 height 8
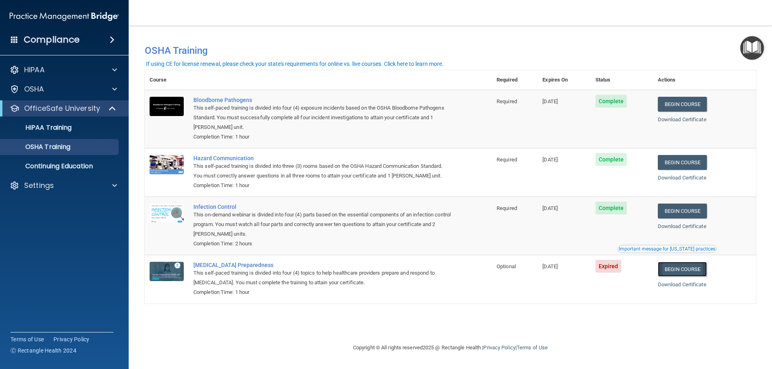
click at [696, 273] on link "Begin Course" at bounding box center [682, 269] width 49 height 15
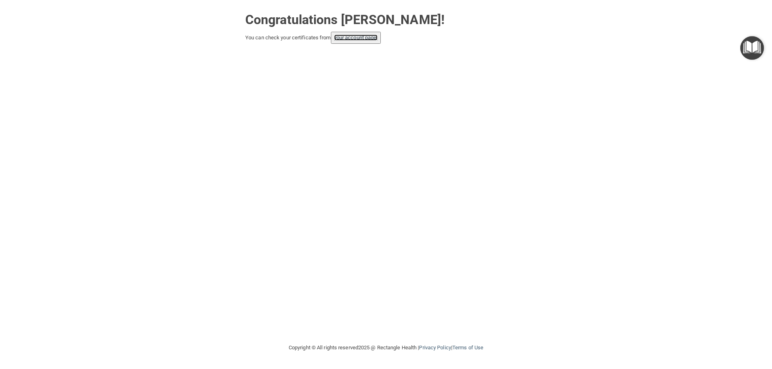
click at [367, 36] on link "your account page!" at bounding box center [356, 38] width 44 height 6
click at [351, 39] on link "your account page!" at bounding box center [356, 38] width 44 height 6
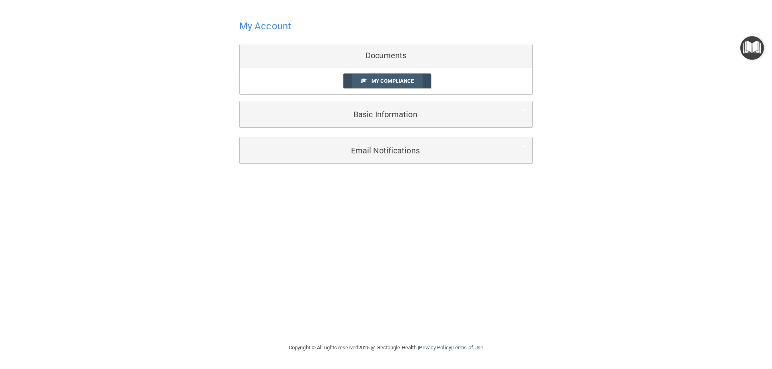
click at [389, 82] on span "My Compliance" at bounding box center [392, 81] width 42 height 6
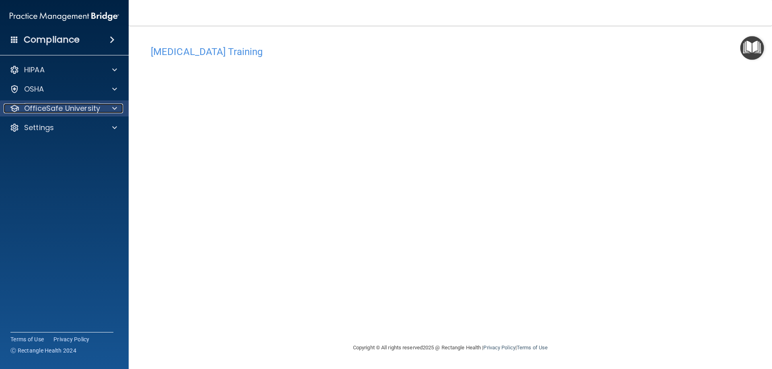
click at [74, 111] on p "OfficeSafe University" at bounding box center [62, 109] width 76 height 10
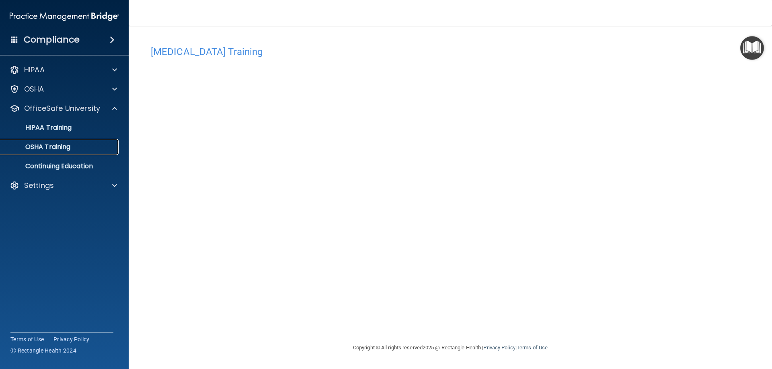
click at [73, 146] on div "OSHA Training" at bounding box center [60, 147] width 110 height 8
